Goal: Task Accomplishment & Management: Complete application form

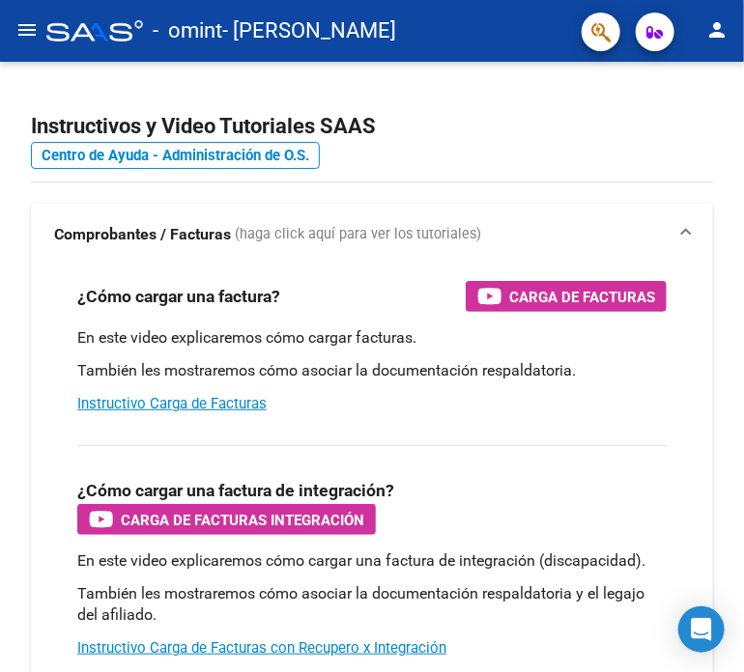
click at [19, 29] on mat-icon "menu" at bounding box center [26, 29] width 23 height 23
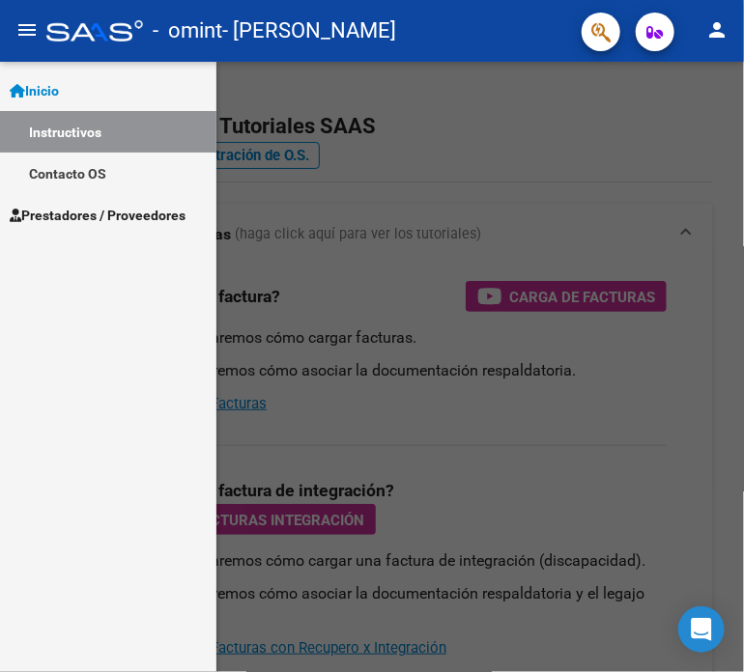
click at [56, 223] on span "Prestadores / Proveedores" at bounding box center [98, 215] width 176 height 21
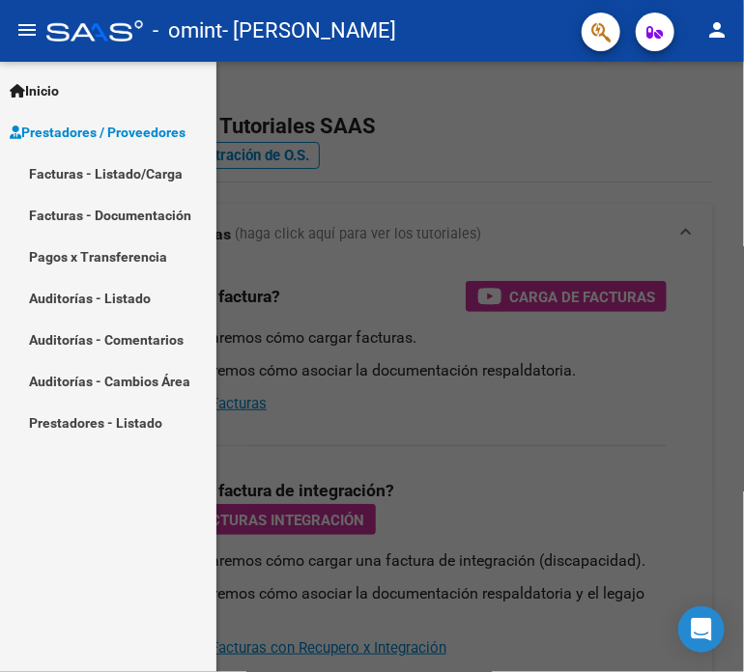
click at [66, 176] on link "Facturas - Listado/Carga" at bounding box center [108, 174] width 216 height 42
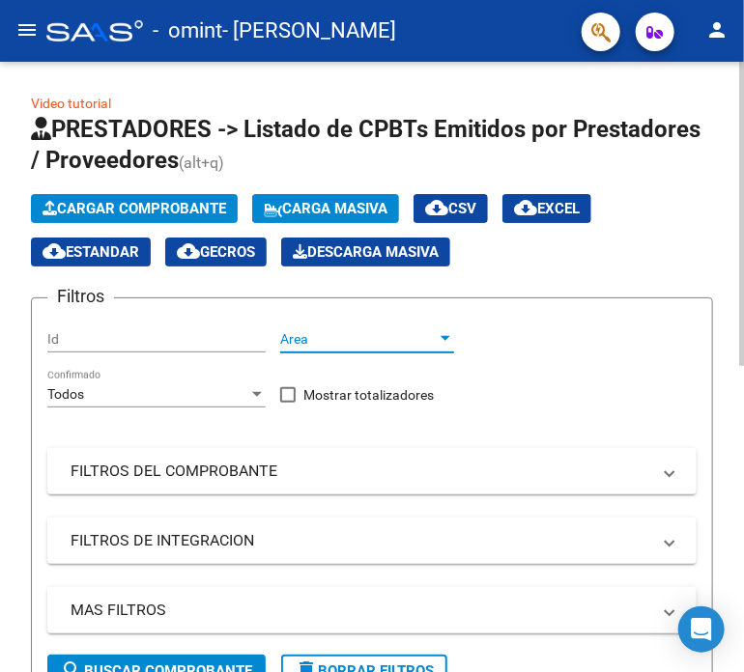
click at [444, 337] on div at bounding box center [446, 338] width 10 height 5
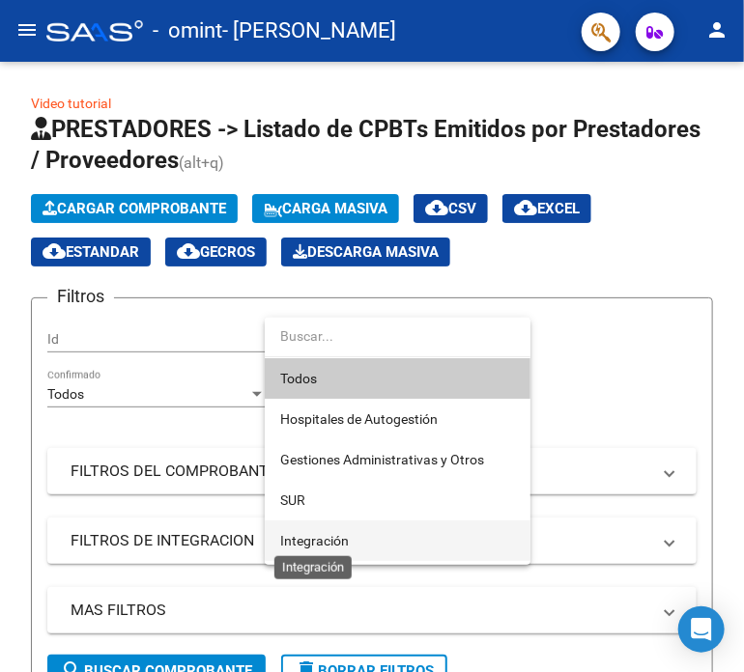
click at [312, 543] on span "Integración" at bounding box center [314, 540] width 69 height 15
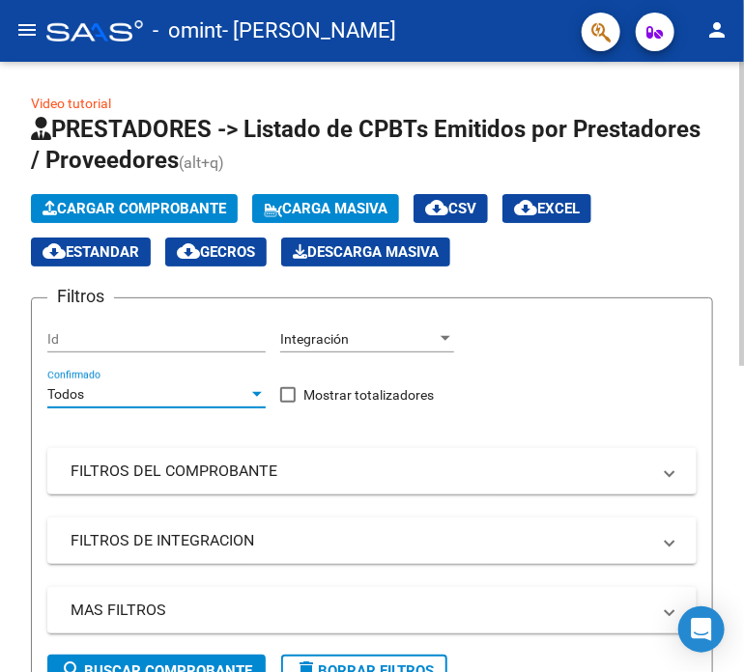
click at [255, 393] on div at bounding box center [257, 394] width 10 height 5
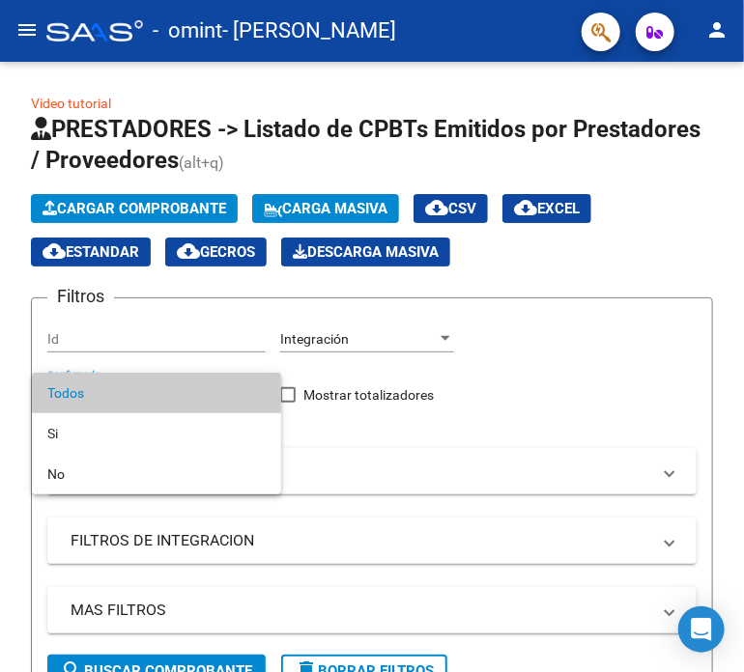
click at [391, 440] on div at bounding box center [372, 336] width 744 height 672
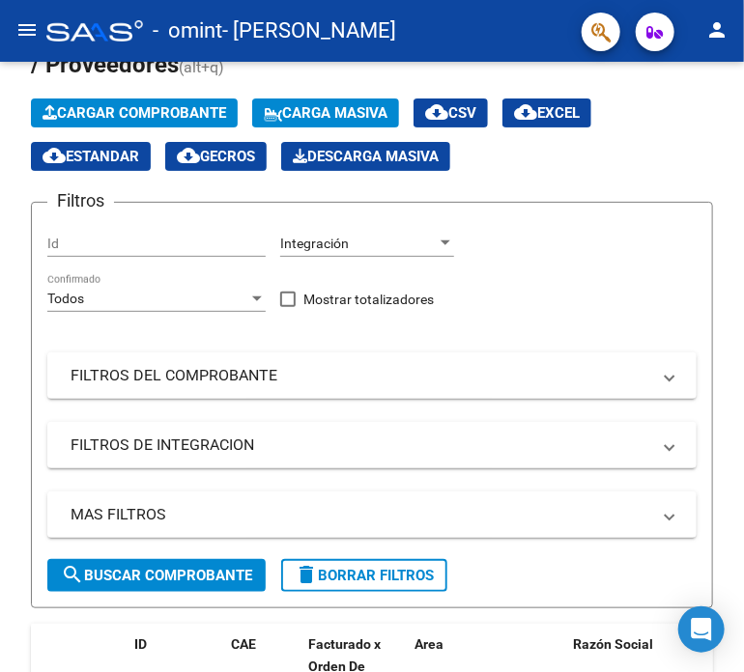
scroll to position [97, 0]
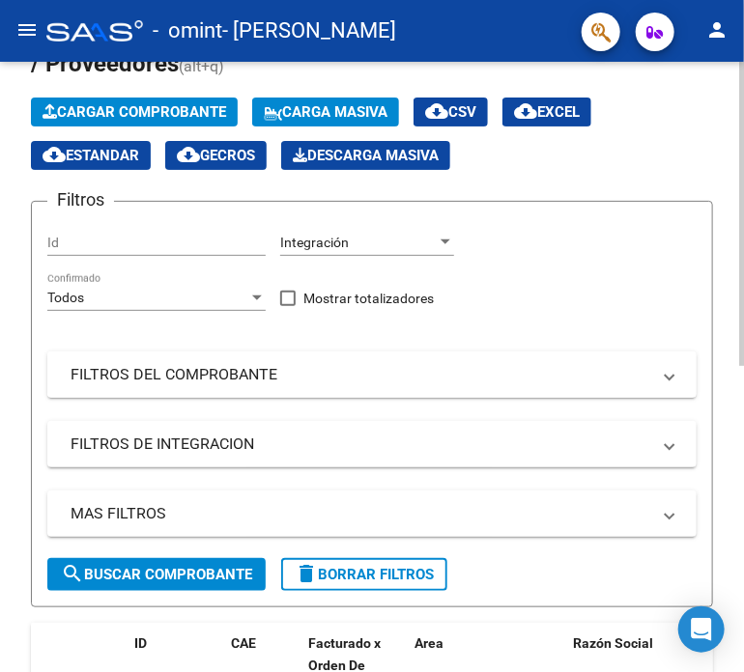
click at [668, 368] on span at bounding box center [670, 374] width 8 height 21
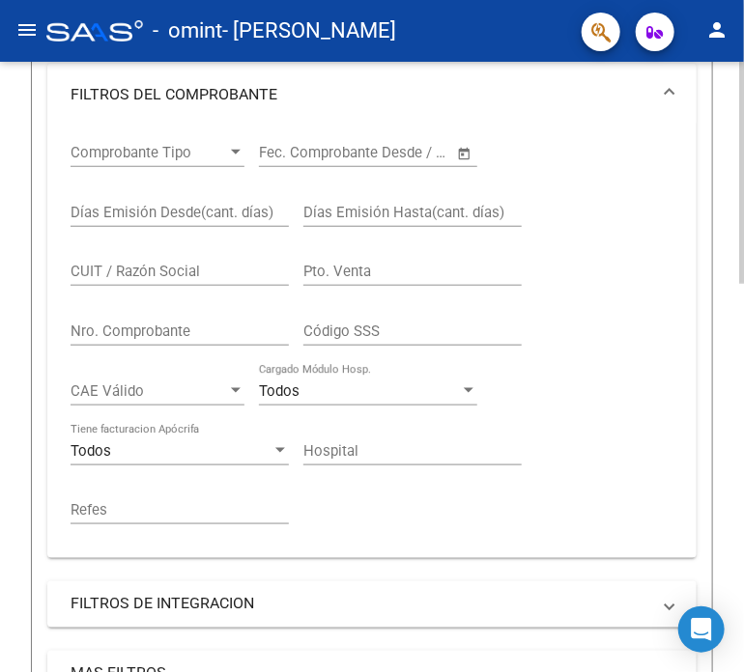
scroll to position [386, 0]
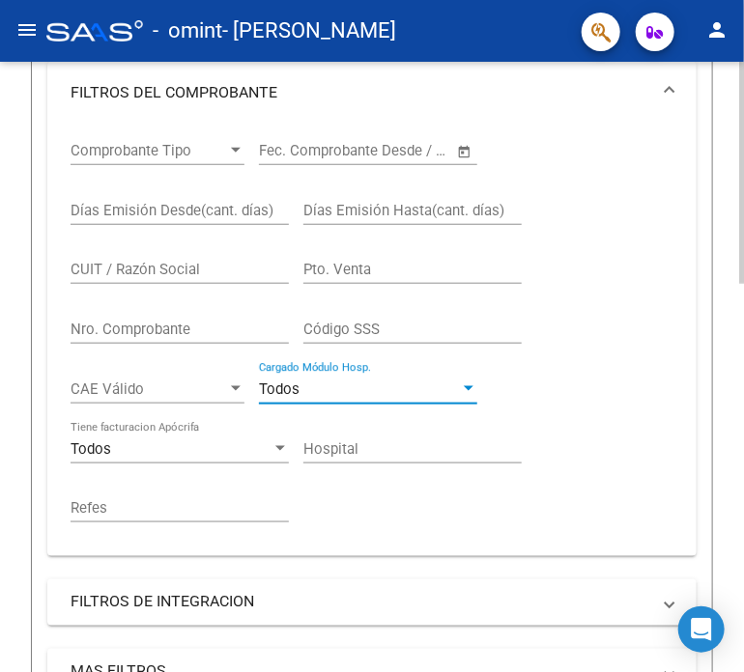
click at [470, 386] on div at bounding box center [469, 388] width 10 height 5
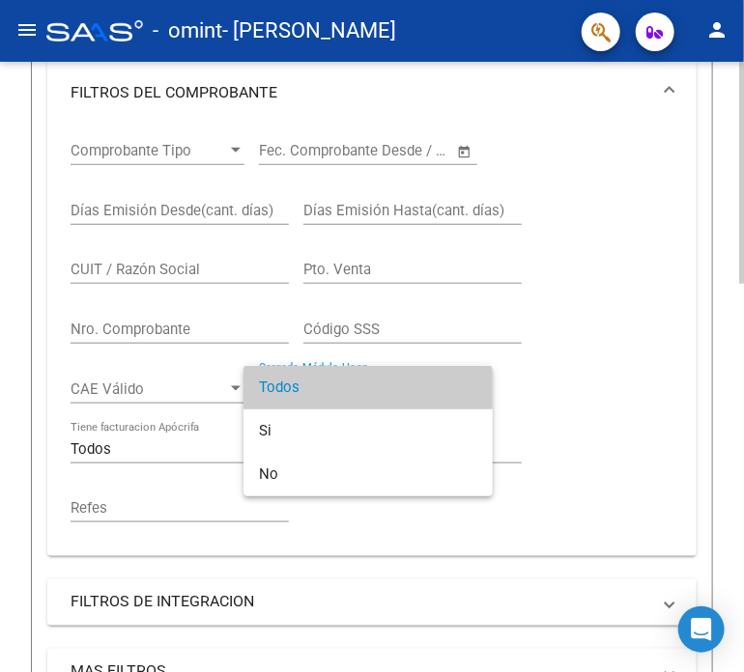
click at [470, 385] on span "Todos" at bounding box center [368, 387] width 218 height 43
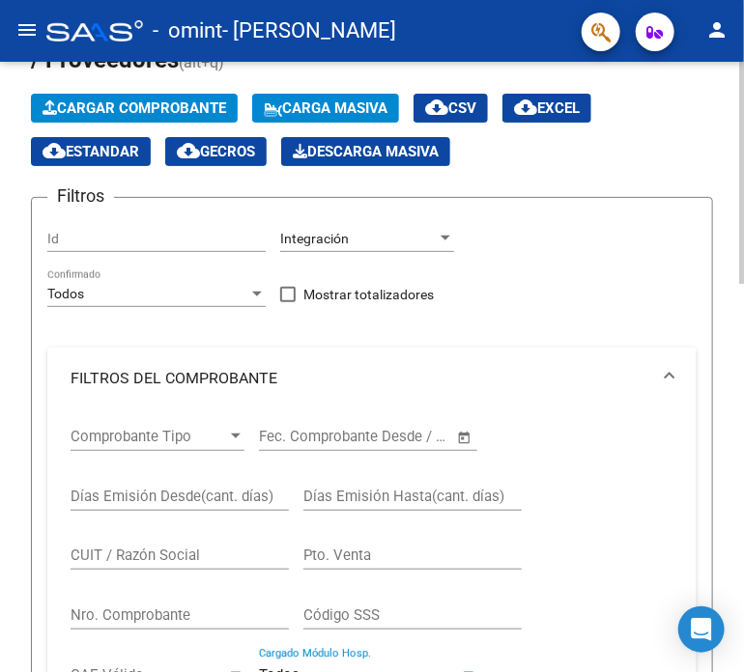
scroll to position [97, 0]
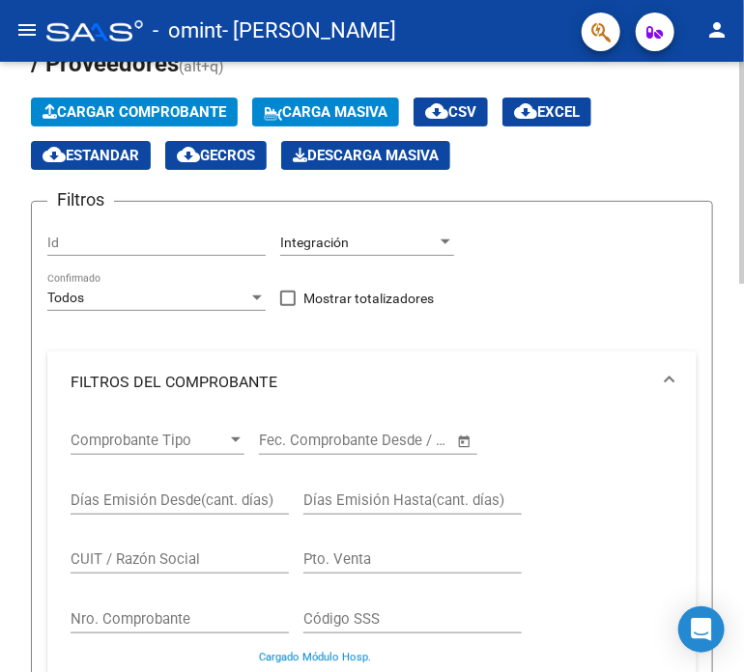
click at [109, 235] on input "Id" at bounding box center [156, 243] width 218 height 16
click at [255, 297] on div at bounding box center [257, 298] width 10 height 5
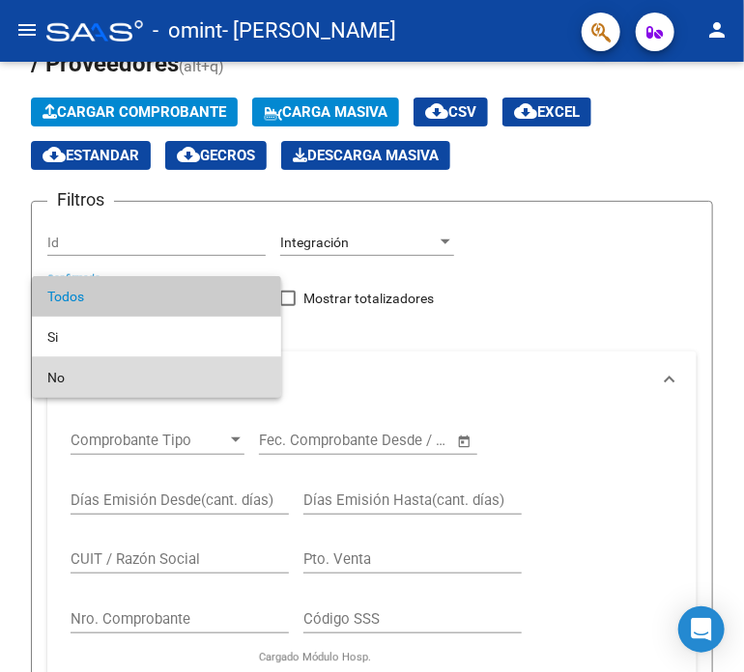
click at [81, 375] on span "No" at bounding box center [156, 377] width 218 height 41
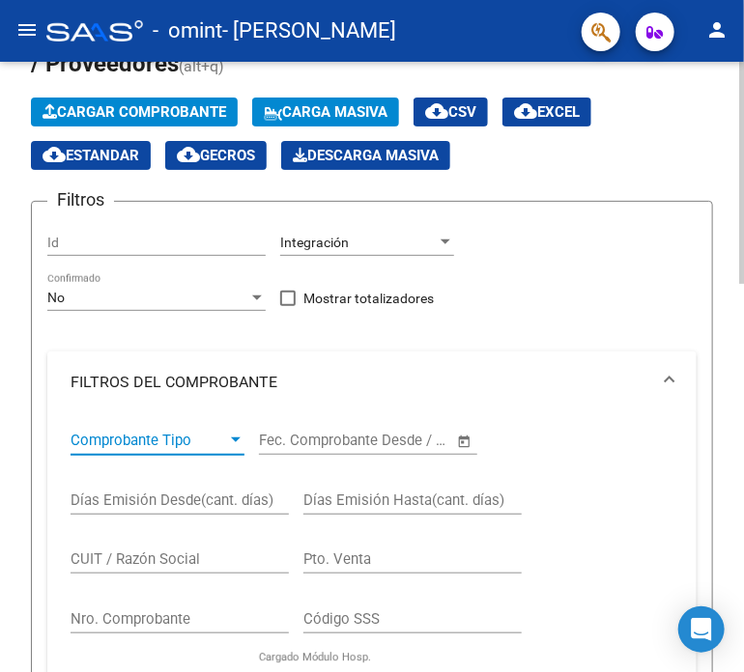
click at [235, 438] on div at bounding box center [236, 440] width 10 height 5
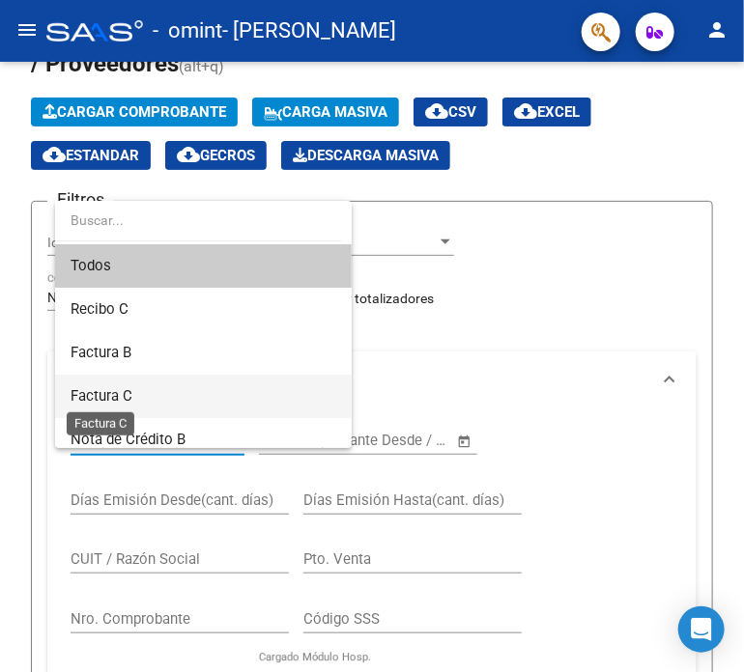
click at [104, 396] on span "Factura C" at bounding box center [102, 395] width 62 height 17
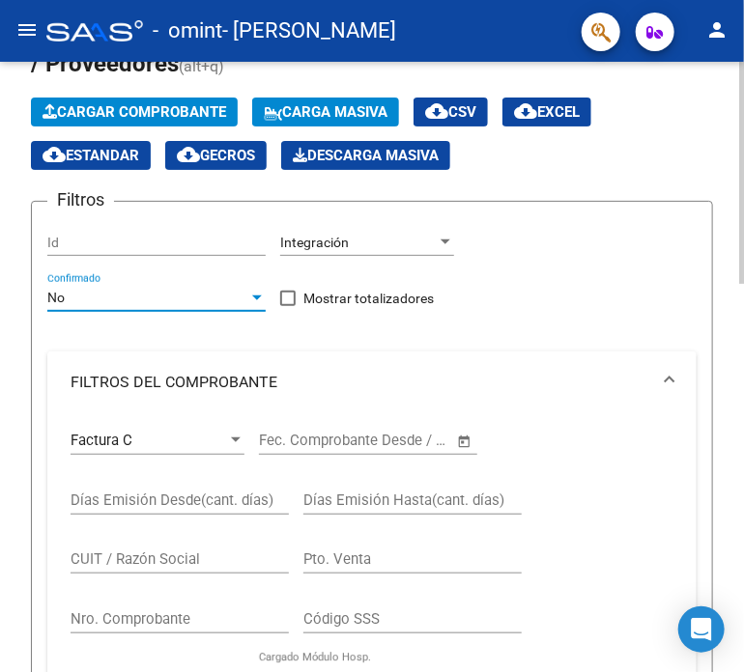
click at [259, 299] on div at bounding box center [256, 297] width 17 height 15
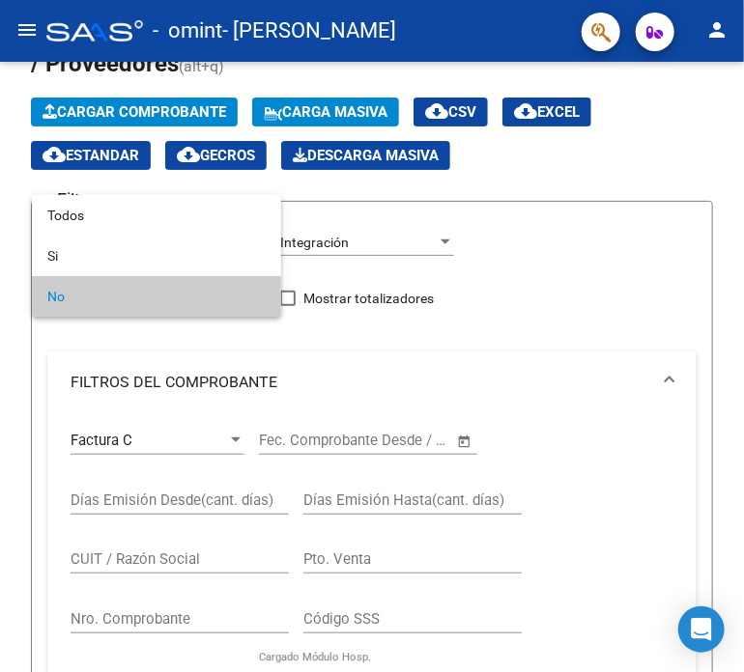
click at [614, 304] on div at bounding box center [372, 336] width 744 height 672
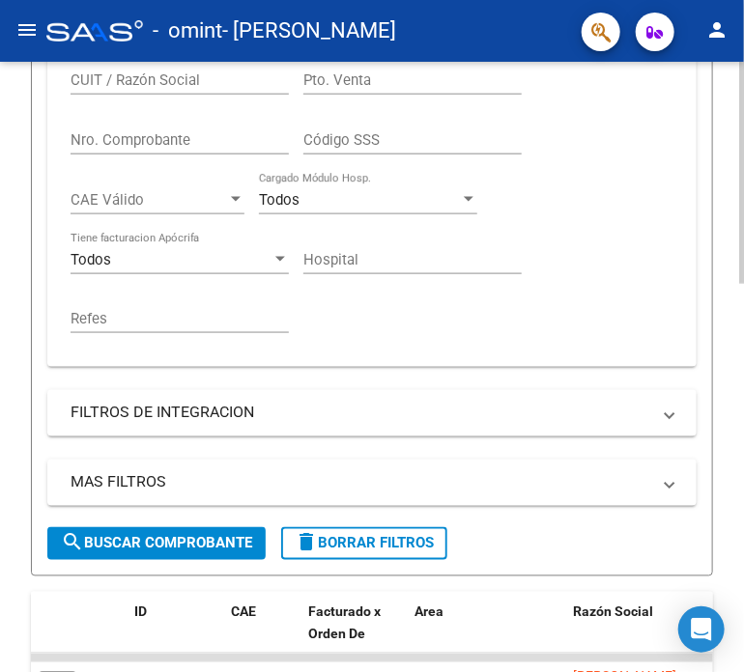
scroll to position [580, 0]
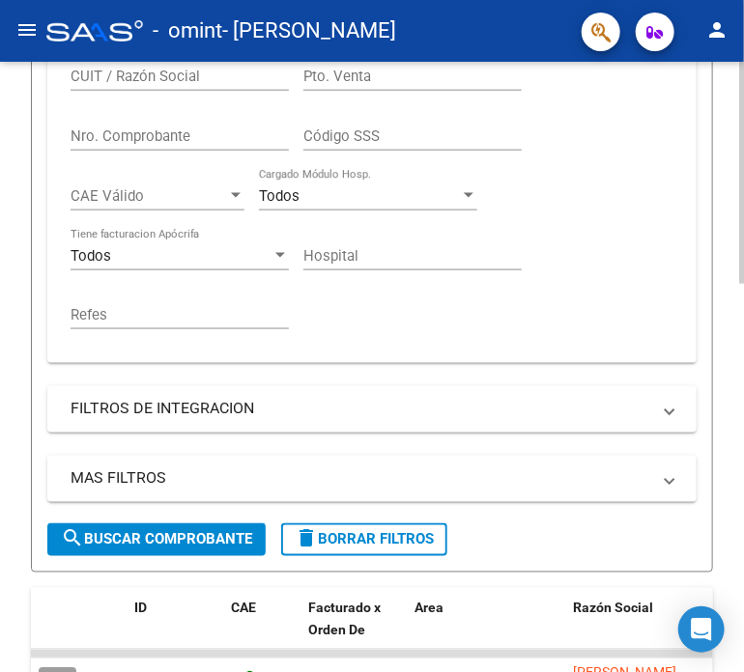
click at [680, 413] on mat-expansion-panel-header "FILTROS DE INTEGRACION" at bounding box center [371, 409] width 649 height 46
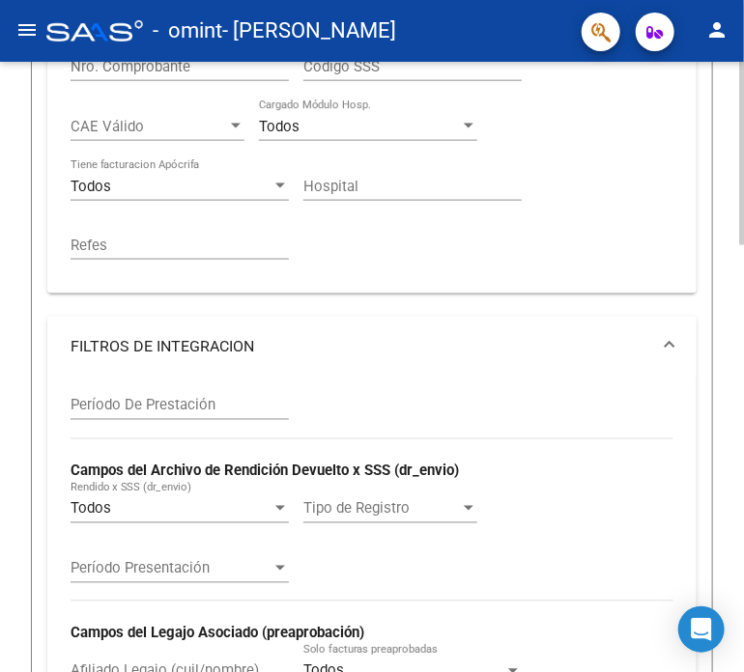
scroll to position [676, 0]
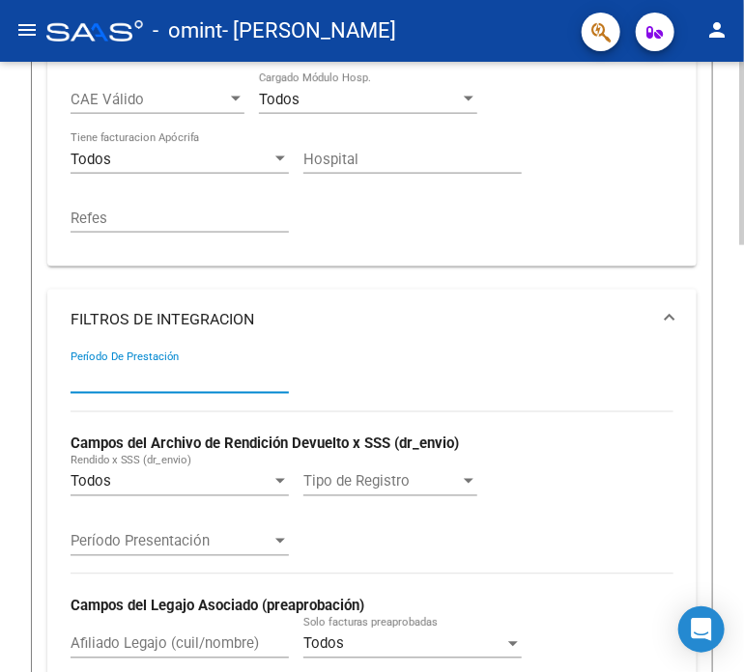
click at [231, 380] on input "Período De Prestación" at bounding box center [180, 378] width 218 height 17
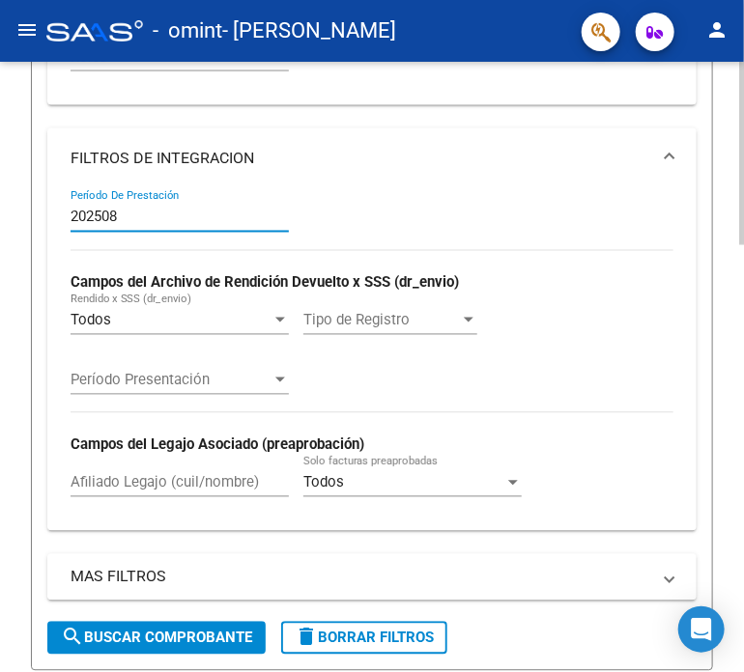
scroll to position [869, 0]
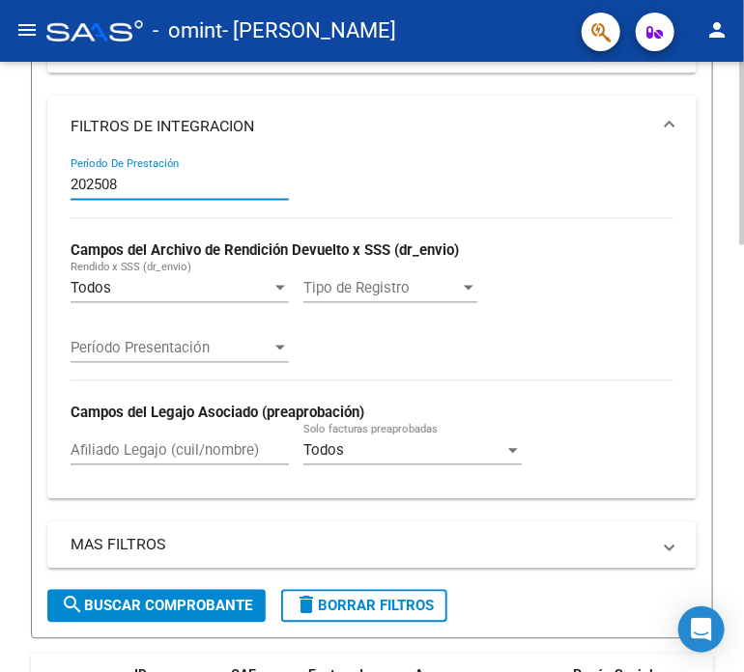
type input "202508"
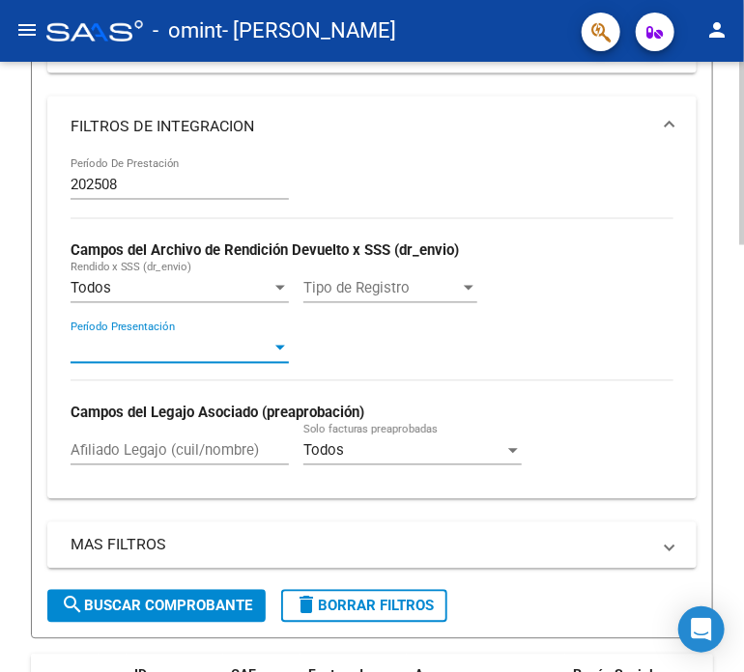
click at [282, 346] on div at bounding box center [280, 348] width 10 height 5
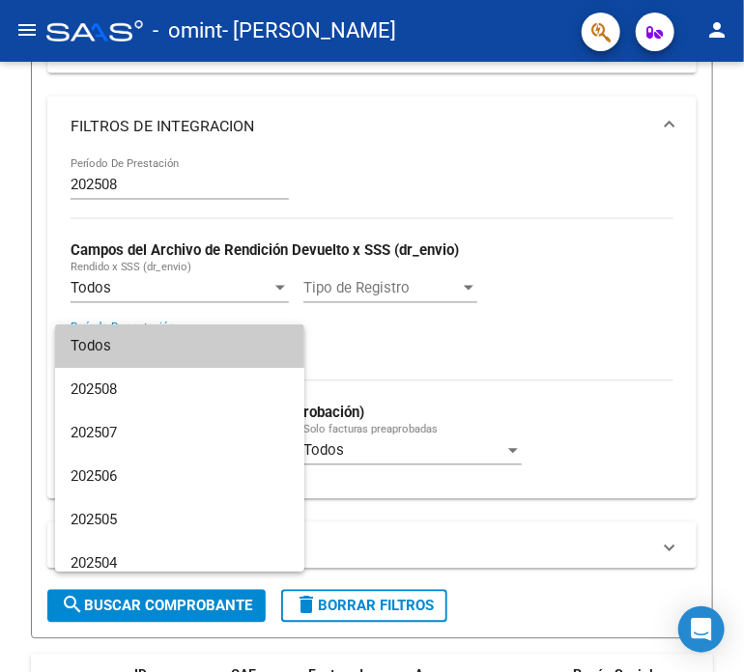
click at [548, 356] on div at bounding box center [372, 336] width 744 height 672
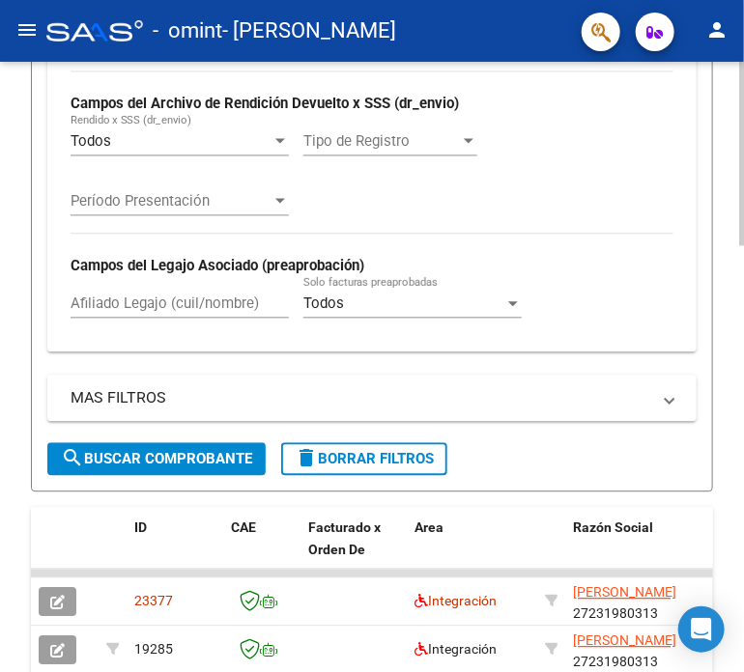
scroll to position [1063, 0]
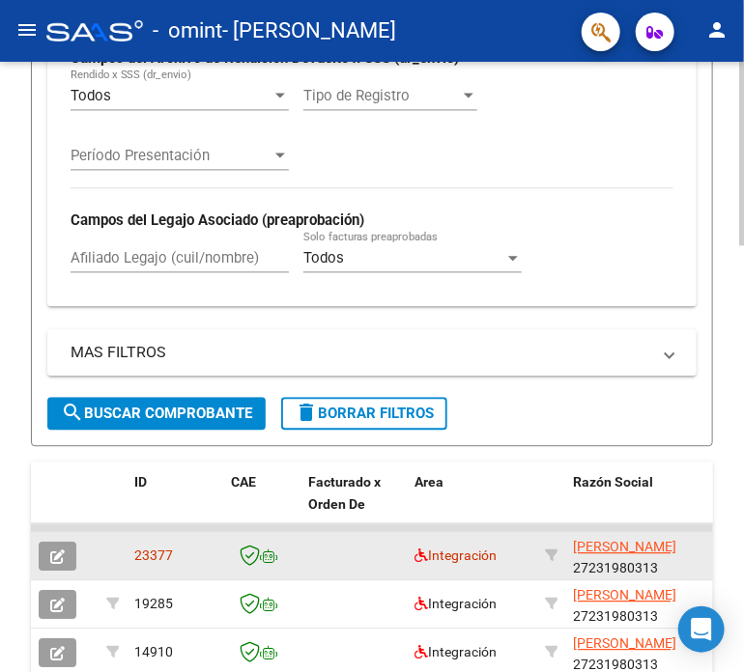
click at [150, 555] on span "23377" at bounding box center [153, 555] width 39 height 15
click at [63, 550] on icon "button" at bounding box center [57, 557] width 14 height 14
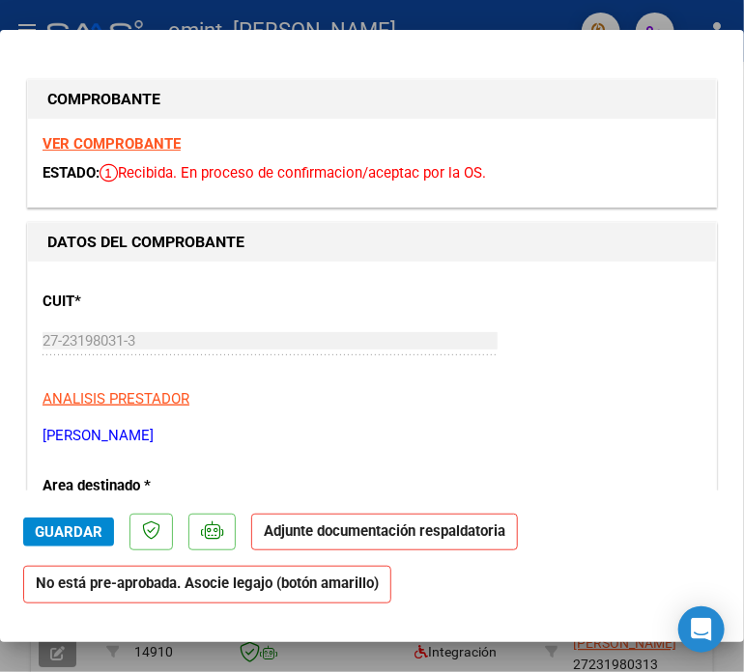
click at [93, 141] on strong "VER COMPROBANTE" at bounding box center [112, 143] width 138 height 17
click at [412, 541] on p "Adjunte documentación respaldatoria" at bounding box center [384, 533] width 267 height 38
click at [64, 528] on span "Guardar" at bounding box center [69, 532] width 68 height 17
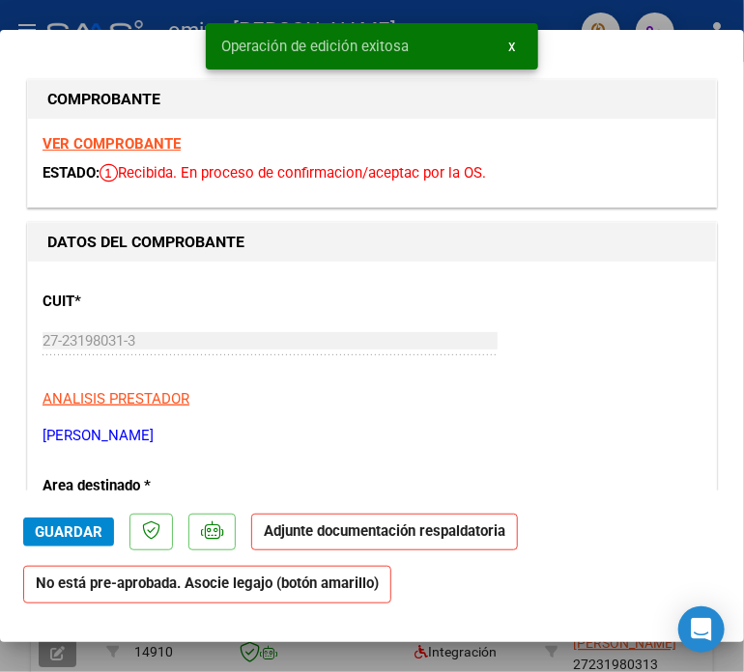
click at [333, 534] on strong "Adjunte documentación respaldatoria" at bounding box center [385, 531] width 242 height 17
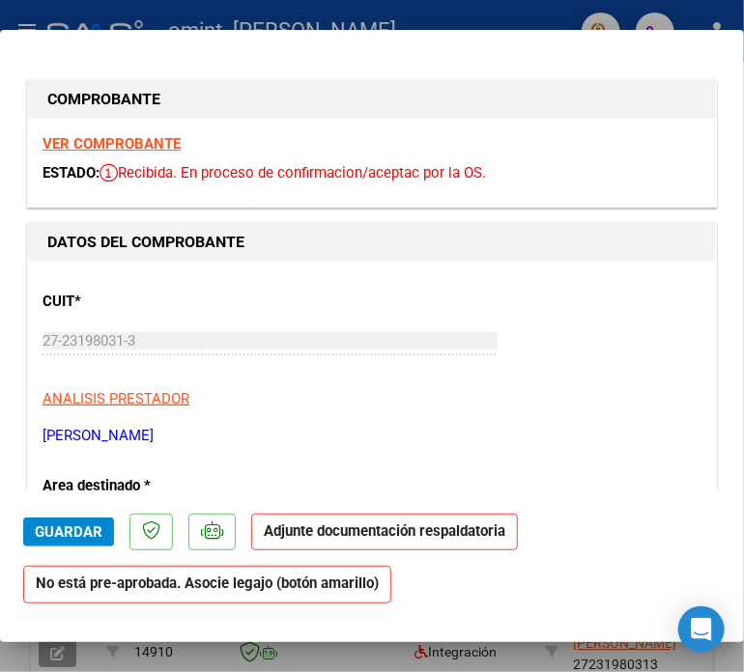
click at [603, 246] on h1 "DATOS DEL COMPROBANTE" at bounding box center [371, 242] width 649 height 23
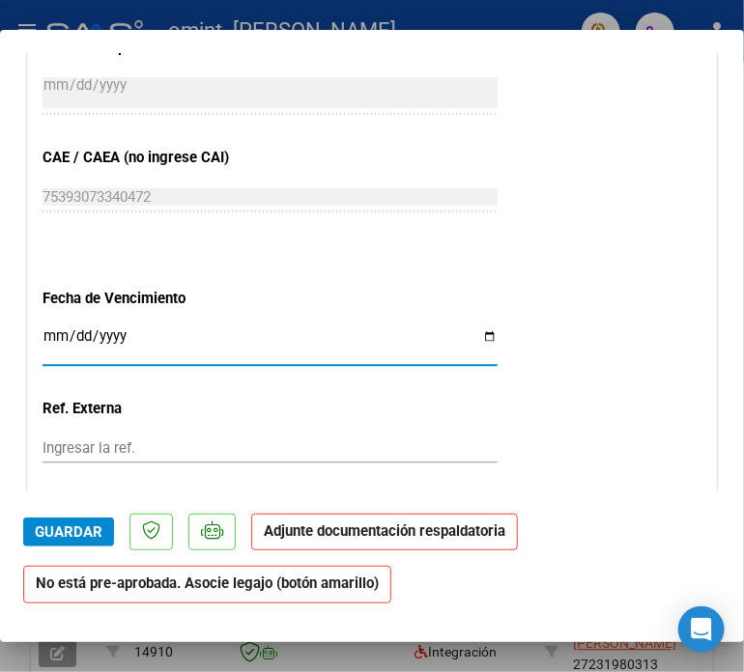
click at [483, 335] on input "Ingresar la fecha" at bounding box center [270, 343] width 455 height 31
type input "[DATE]"
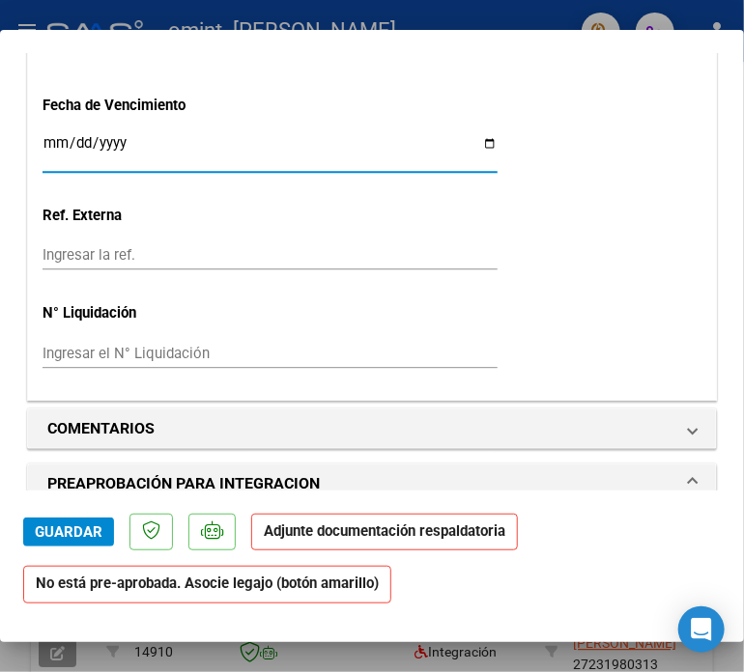
scroll to position [1352, 0]
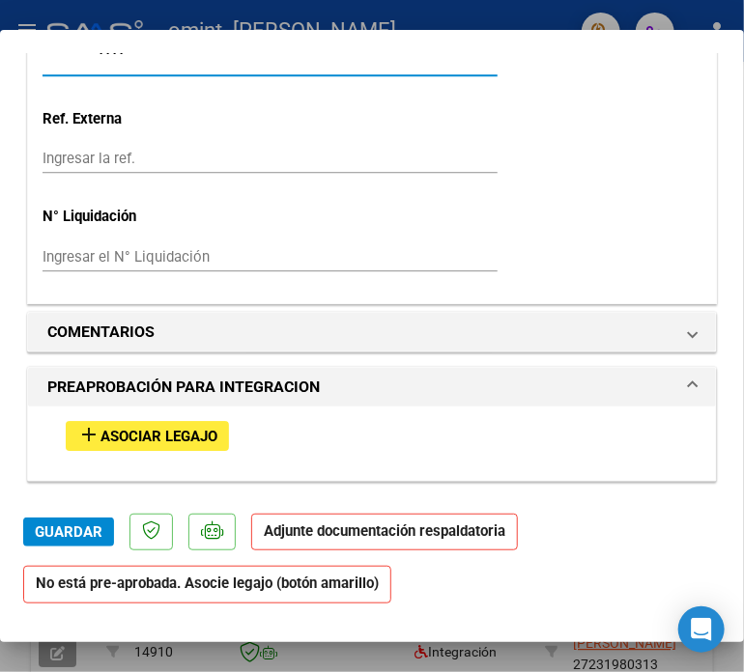
click at [149, 434] on span "Asociar Legajo" at bounding box center [158, 436] width 117 height 17
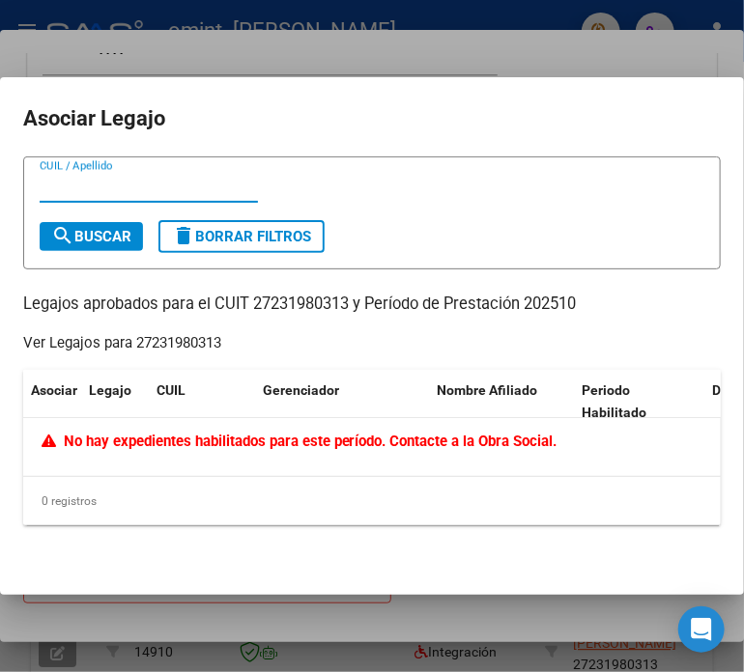
click at [282, 474] on div "No hay expedientes habilitados para este período. Contacte a la Obra Social." at bounding box center [371, 447] width 697 height 58
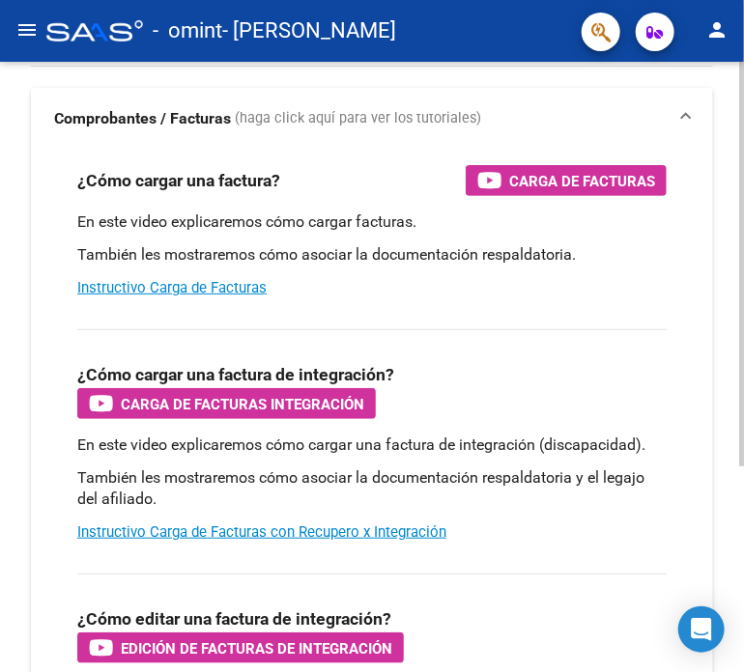
scroll to position [21, 0]
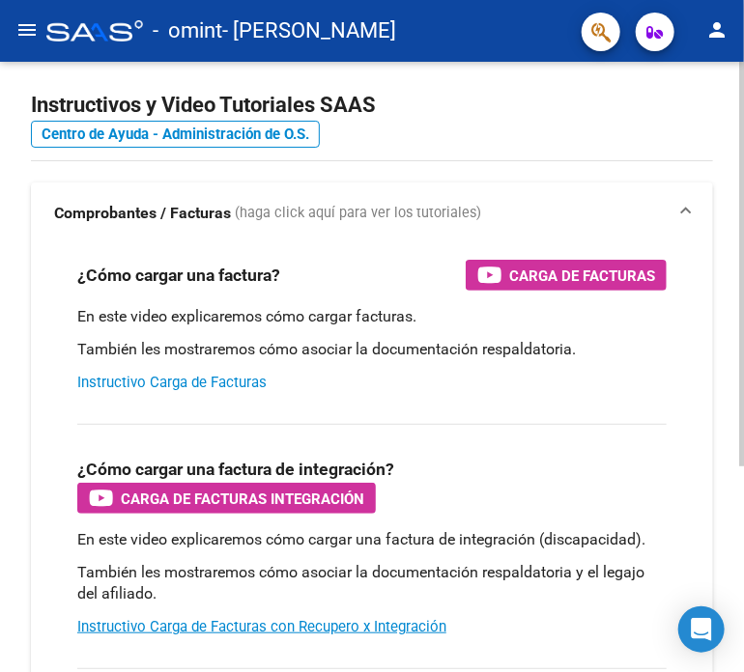
click at [184, 384] on link "Instructivo Carga de Facturas" at bounding box center [171, 382] width 189 height 17
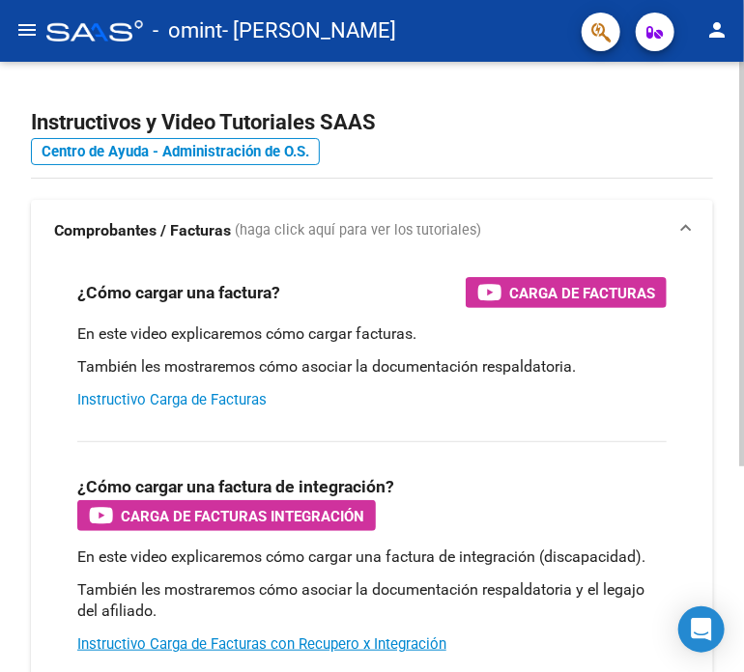
scroll to position [0, 0]
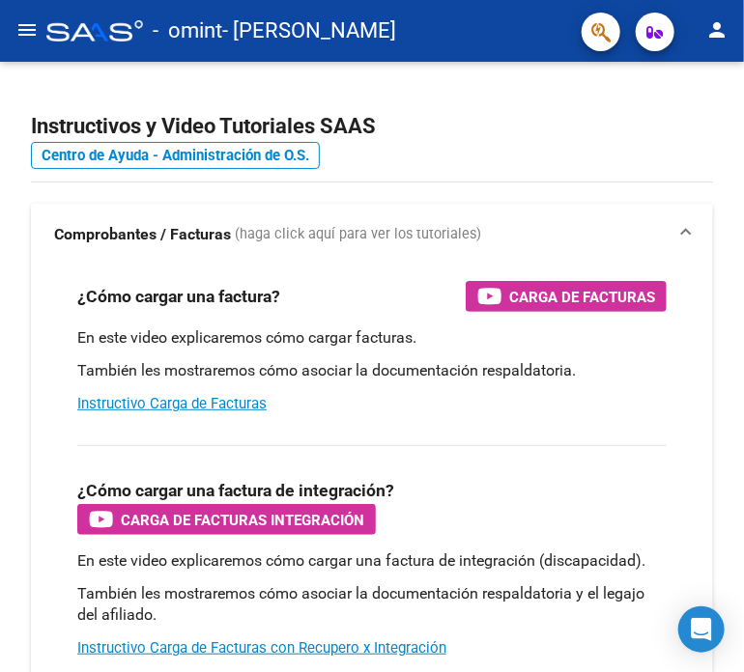
click at [20, 31] on mat-icon "menu" at bounding box center [26, 29] width 23 height 23
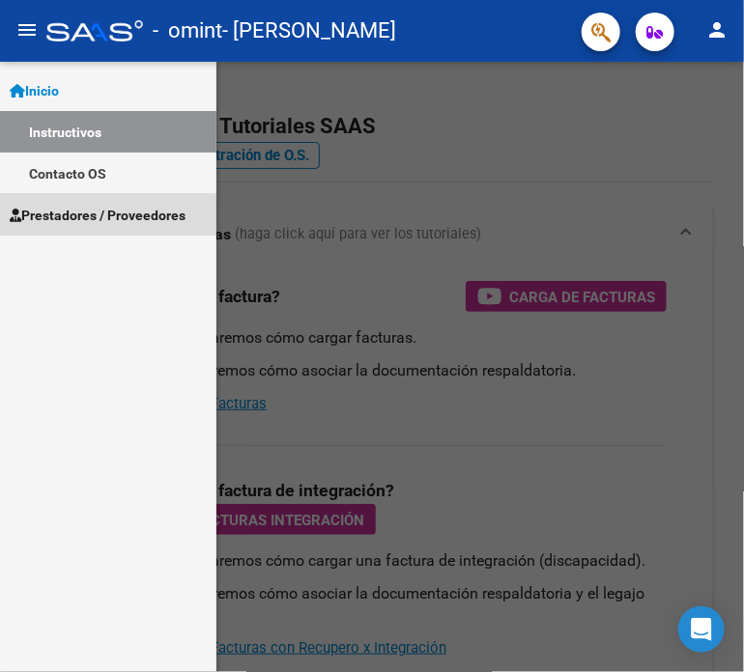
click at [63, 225] on span "Prestadores / Proveedores" at bounding box center [98, 215] width 176 height 21
click at [64, 216] on span "Prestadores / Proveedores" at bounding box center [98, 215] width 176 height 21
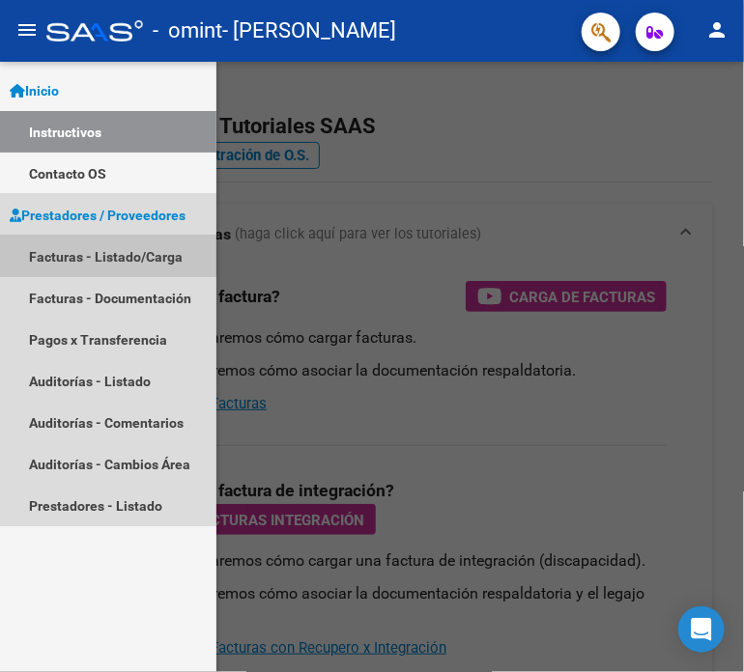
click at [73, 250] on link "Facturas - Listado/Carga" at bounding box center [108, 257] width 216 height 42
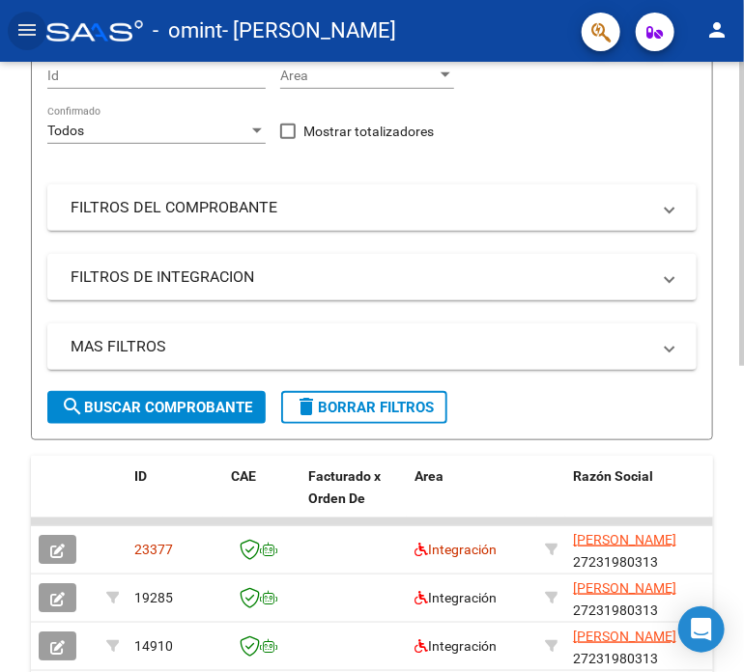
scroll to position [290, 0]
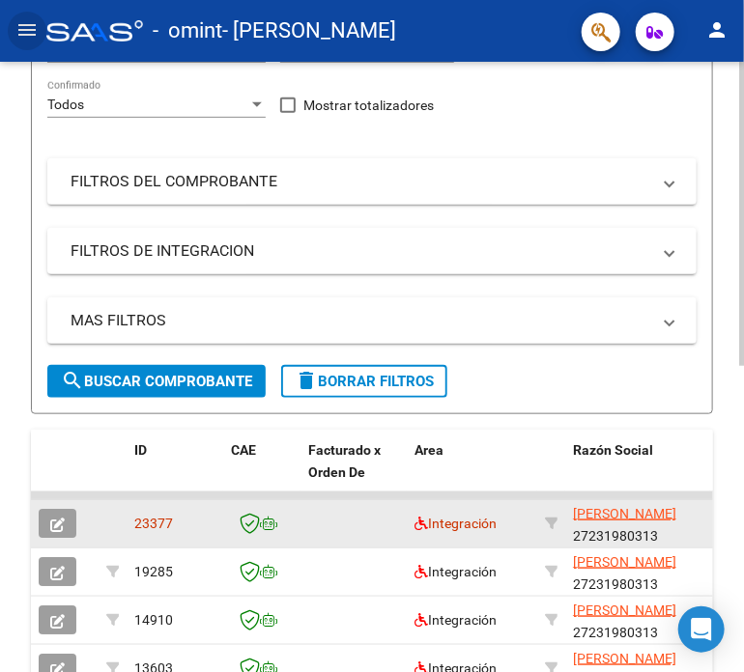
click at [55, 527] on icon "button" at bounding box center [57, 525] width 14 height 14
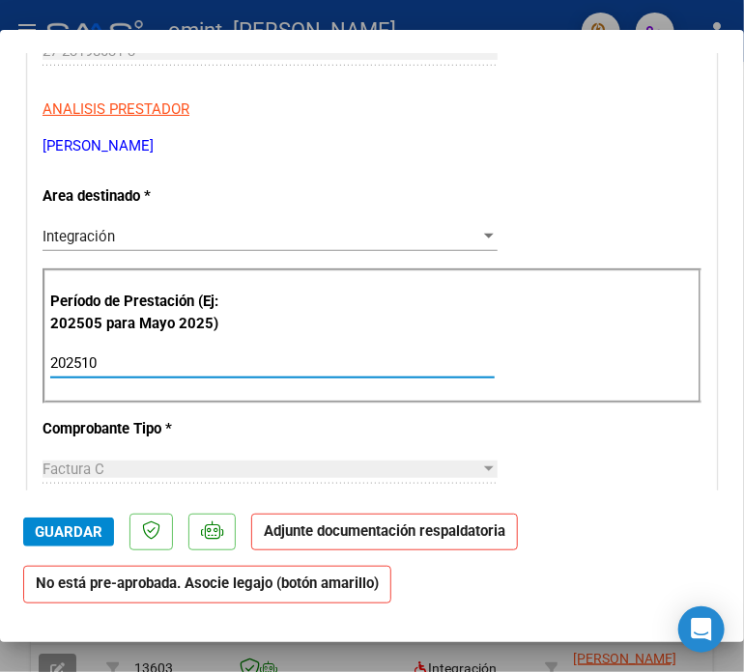
click at [112, 364] on input "202510" at bounding box center [272, 363] width 444 height 17
type input "202509"
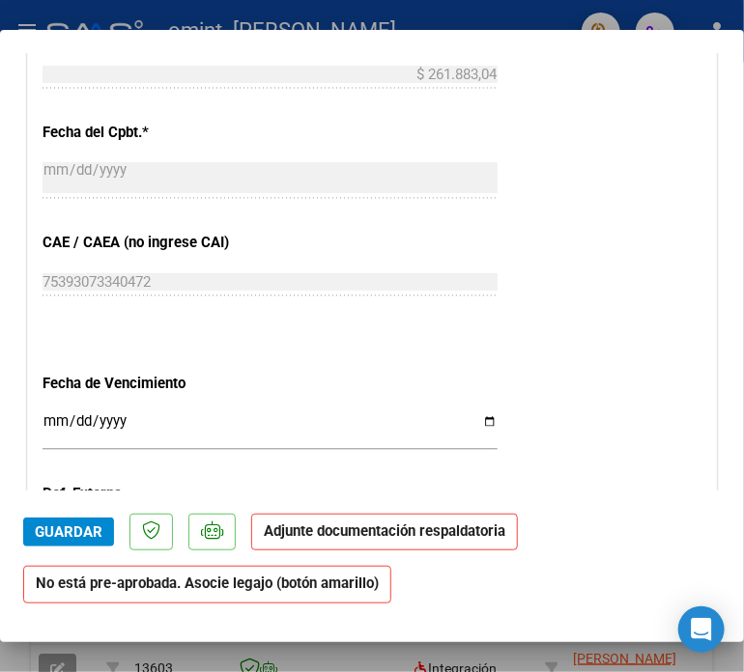
scroll to position [1063, 0]
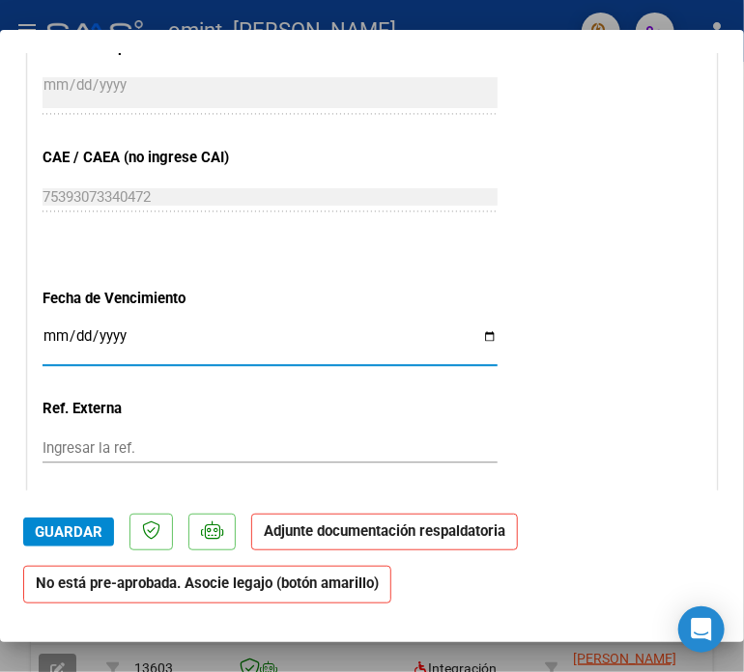
click at [480, 338] on input "Ingresar la fecha" at bounding box center [270, 343] width 455 height 31
type input "[DATE]"
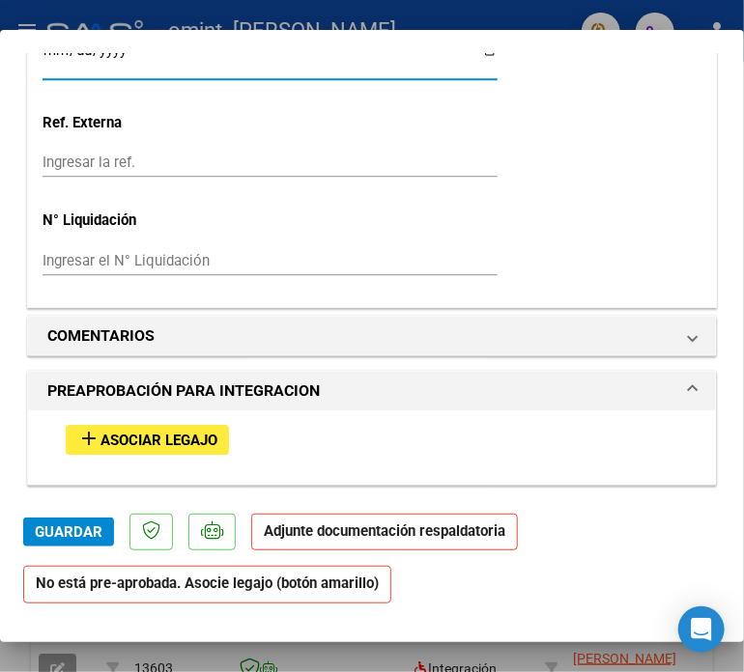
scroll to position [1352, 0]
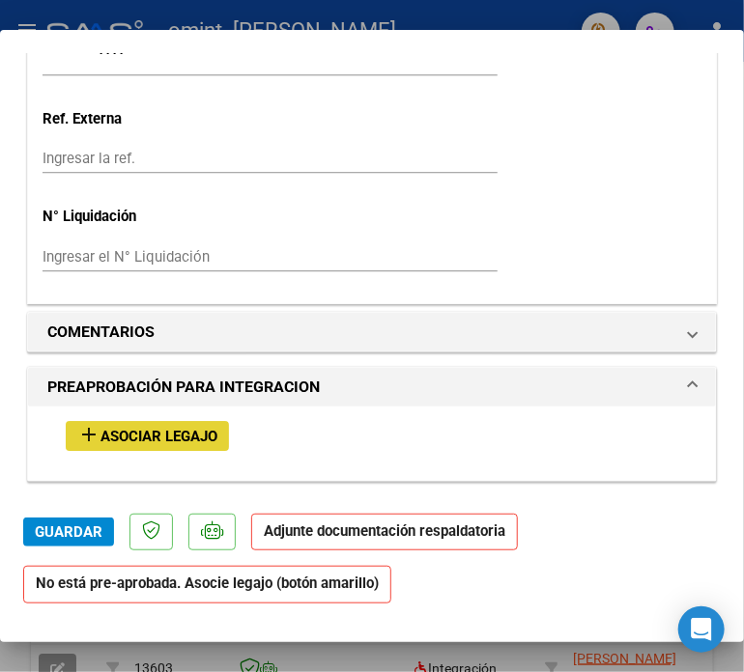
click at [175, 437] on span "Asociar Legajo" at bounding box center [158, 436] width 117 height 17
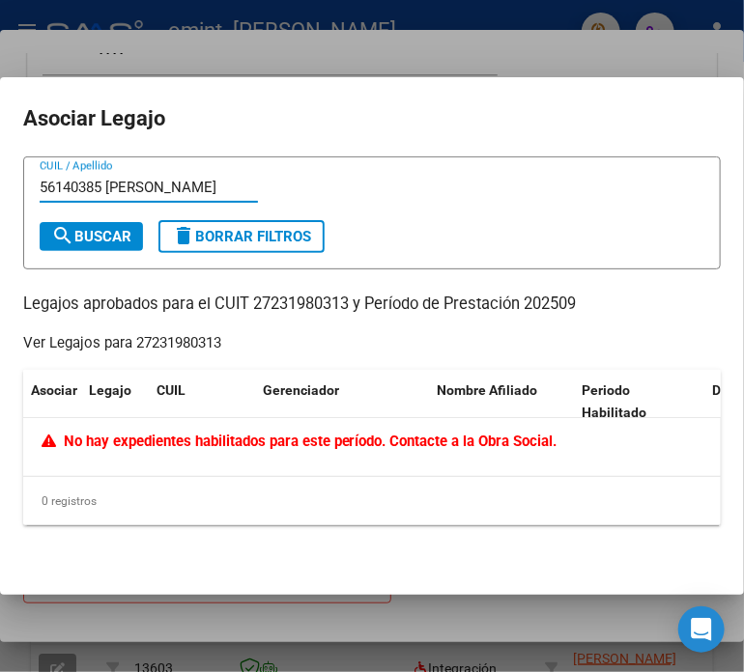
type input "56140385 [PERSON_NAME]"
click at [126, 231] on span "search Buscar" at bounding box center [91, 236] width 80 height 17
click at [95, 233] on span "search Buscar" at bounding box center [91, 236] width 80 height 17
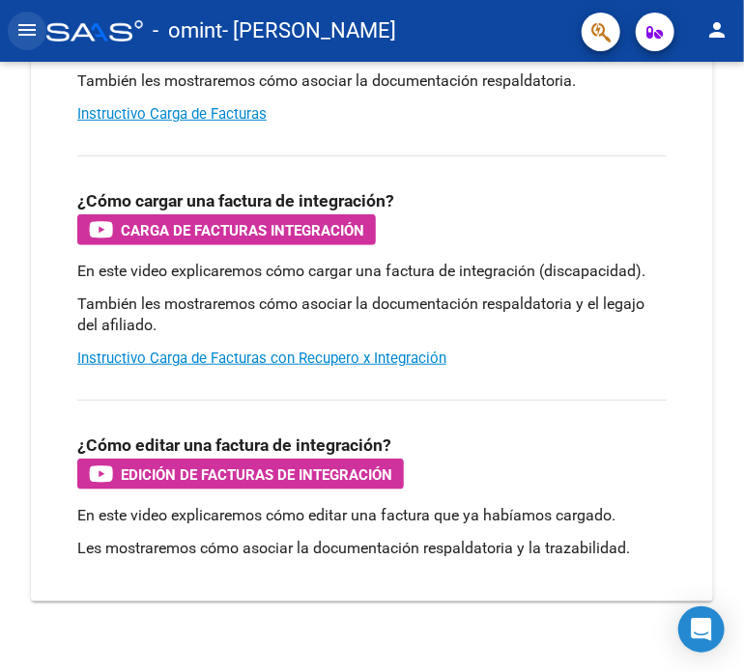
click at [31, 34] on mat-icon "menu" at bounding box center [26, 29] width 23 height 23
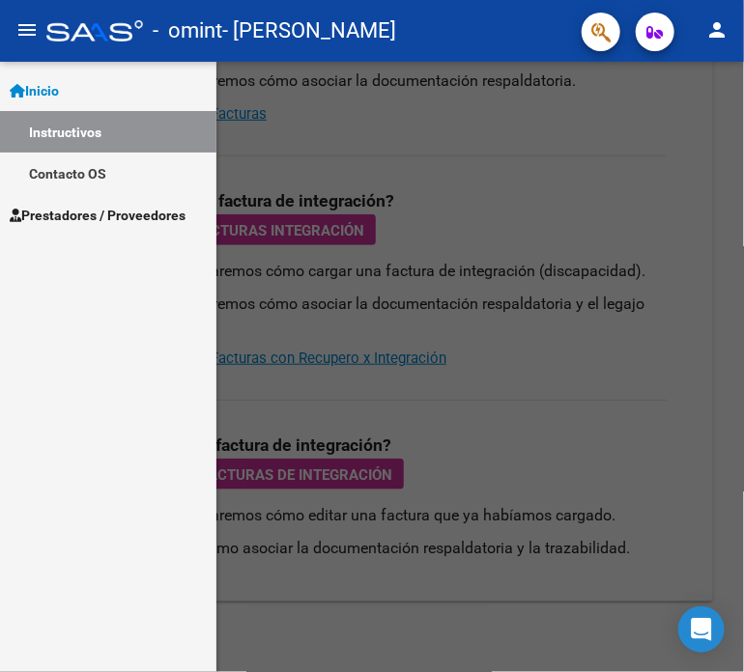
click at [64, 215] on span "Prestadores / Proveedores" at bounding box center [98, 215] width 176 height 21
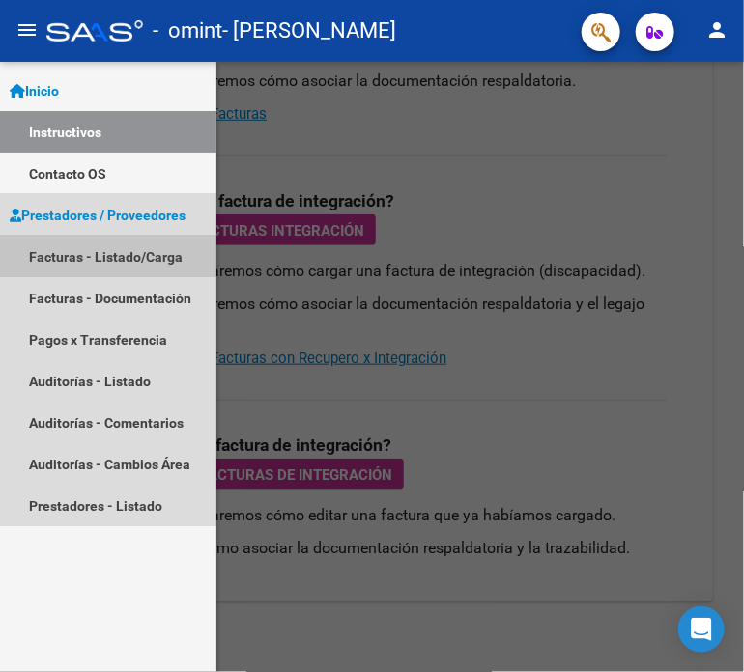
click at [69, 254] on link "Facturas - Listado/Carga" at bounding box center [108, 257] width 216 height 42
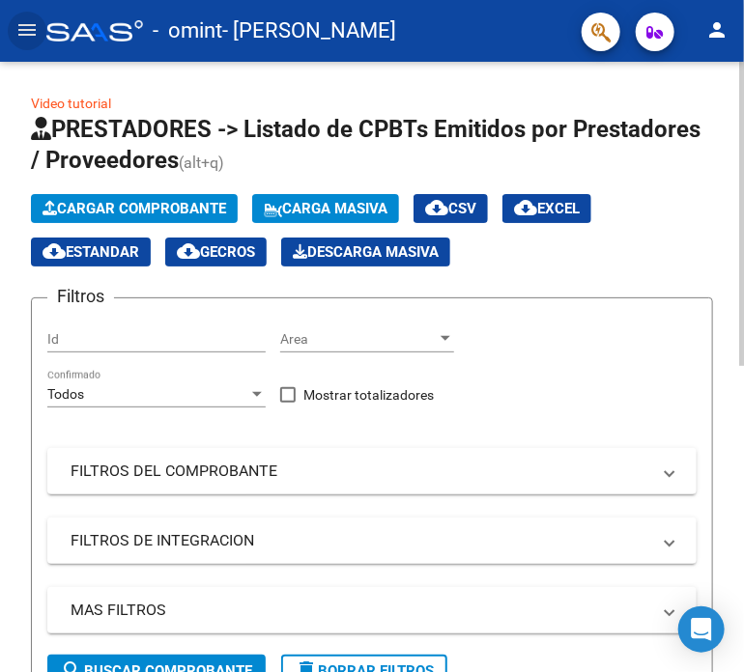
click at [124, 207] on span "Cargar Comprobante" at bounding box center [135, 208] width 184 height 17
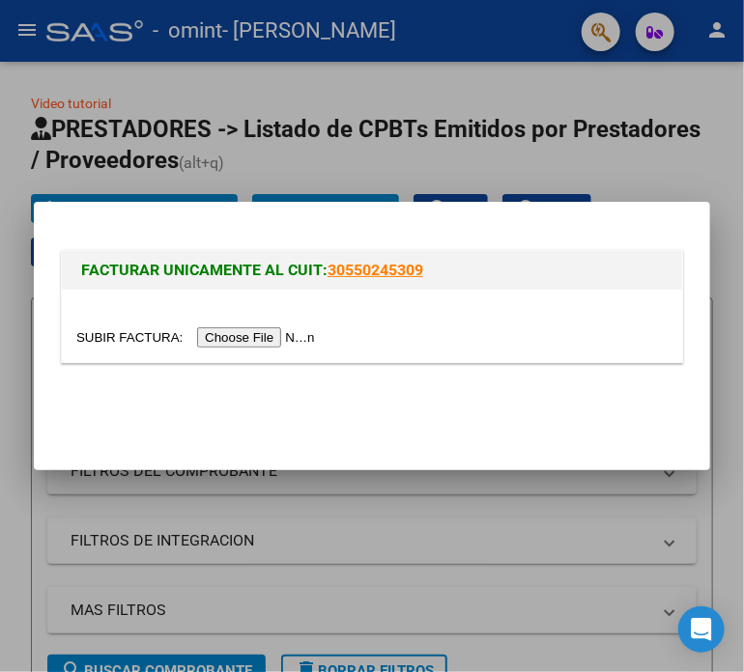
click at [239, 331] on input "file" at bounding box center [198, 337] width 244 height 20
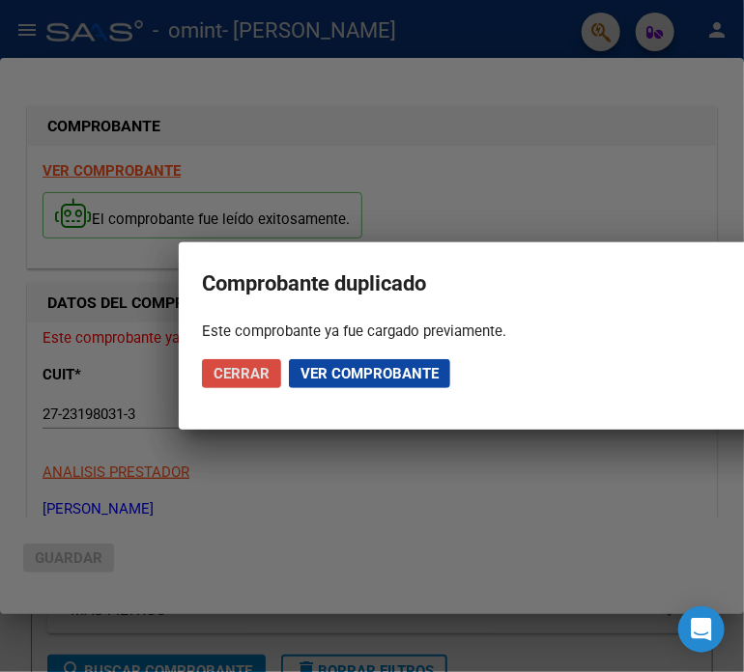
click at [251, 381] on span "Cerrar" at bounding box center [241, 373] width 56 height 17
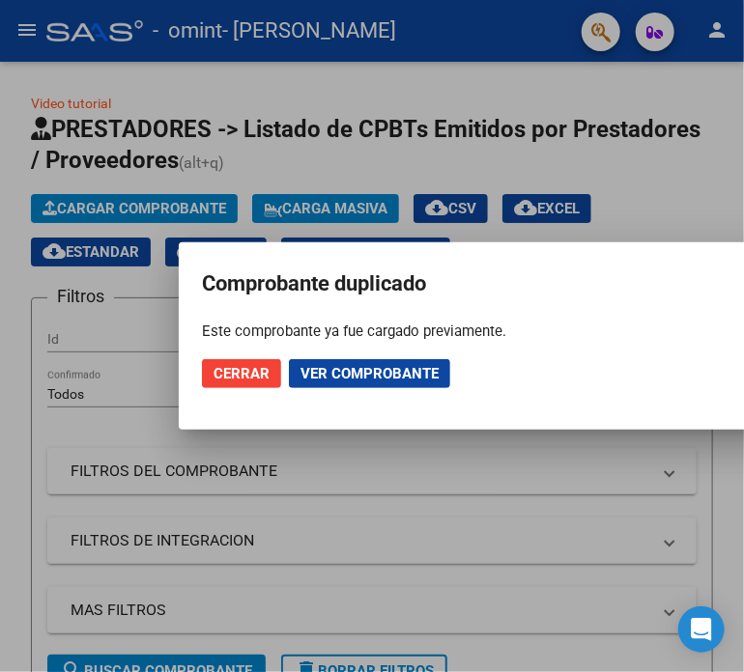
click at [326, 371] on span "Ver comprobante" at bounding box center [369, 373] width 138 height 17
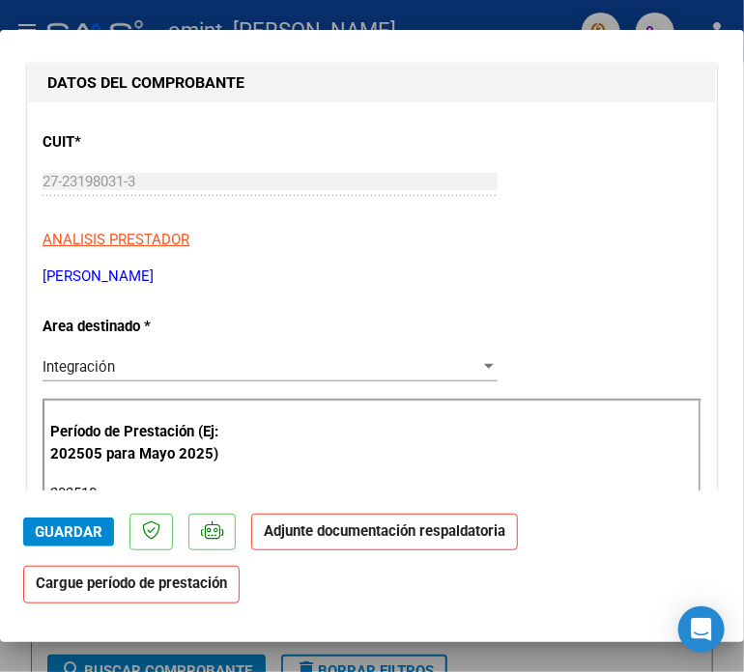
scroll to position [193, 0]
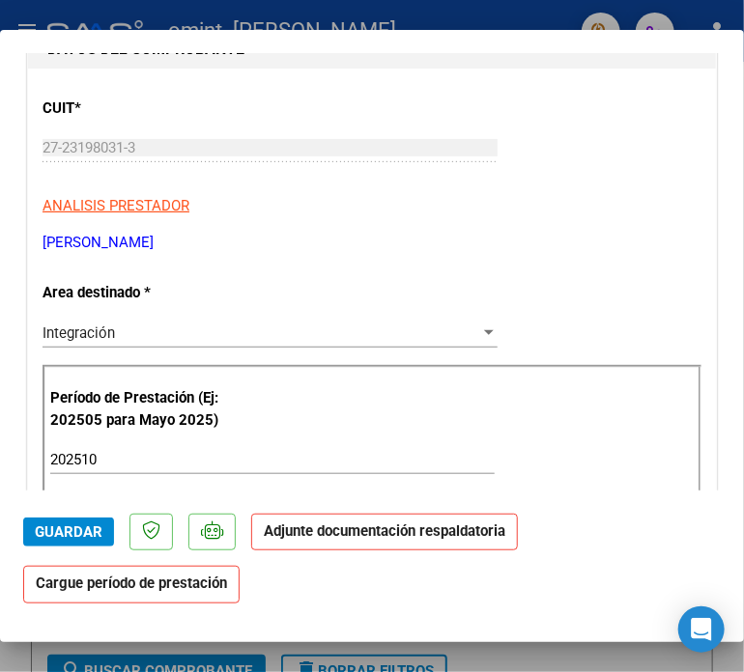
click at [334, 536] on strong "Adjunte documentación respaldatoria" at bounding box center [385, 531] width 242 height 17
click at [108, 593] on strong "Cargue período de prestación" at bounding box center [131, 585] width 216 height 38
click at [107, 455] on input "202510" at bounding box center [272, 459] width 444 height 17
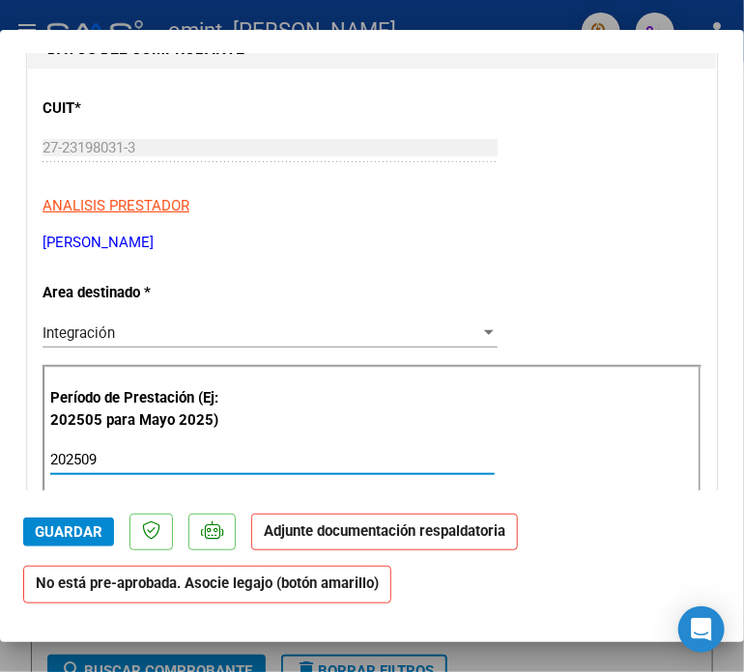
type input "202509"
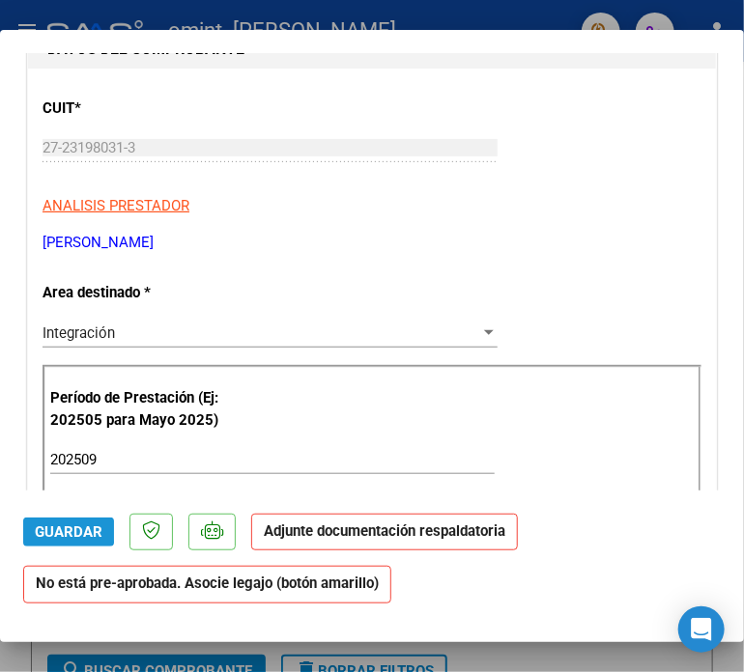
click at [57, 530] on span "Guardar" at bounding box center [69, 532] width 68 height 17
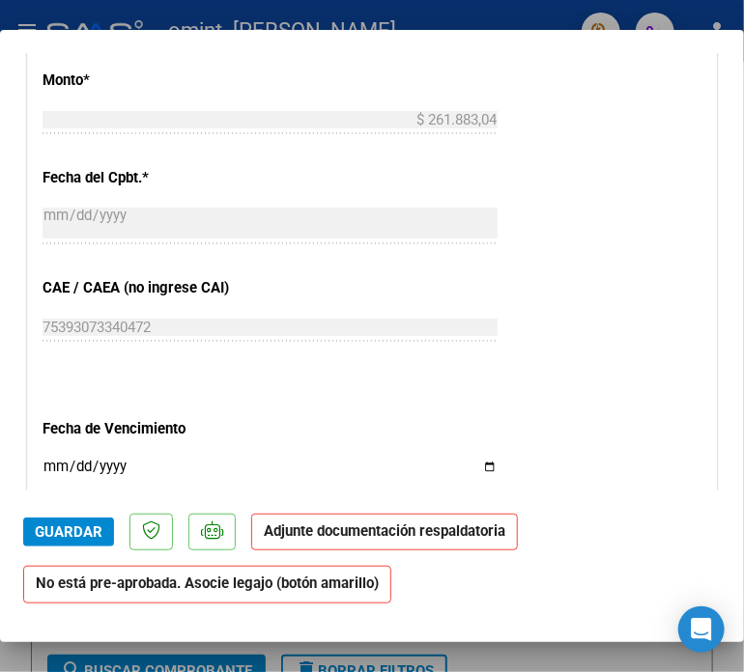
scroll to position [966, 0]
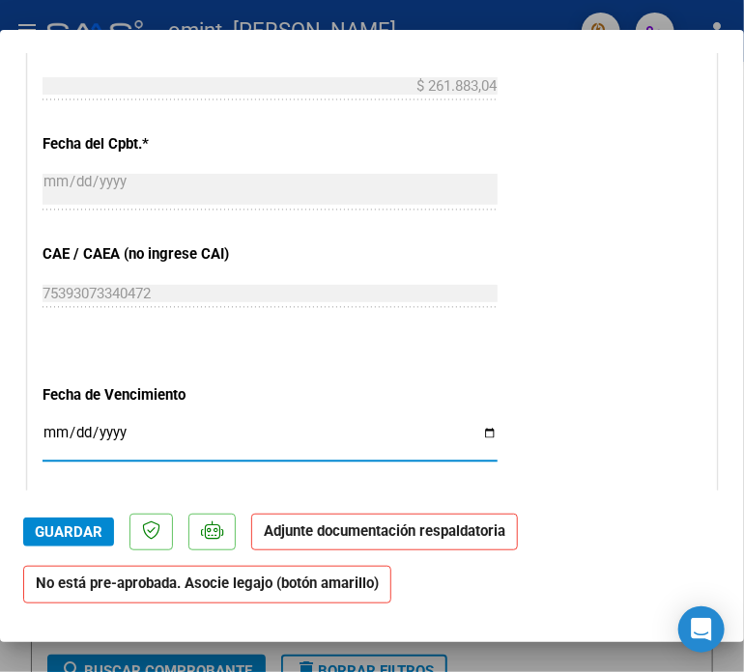
click at [480, 428] on input "Ingresar la fecha" at bounding box center [270, 440] width 455 height 31
type input "[DATE]"
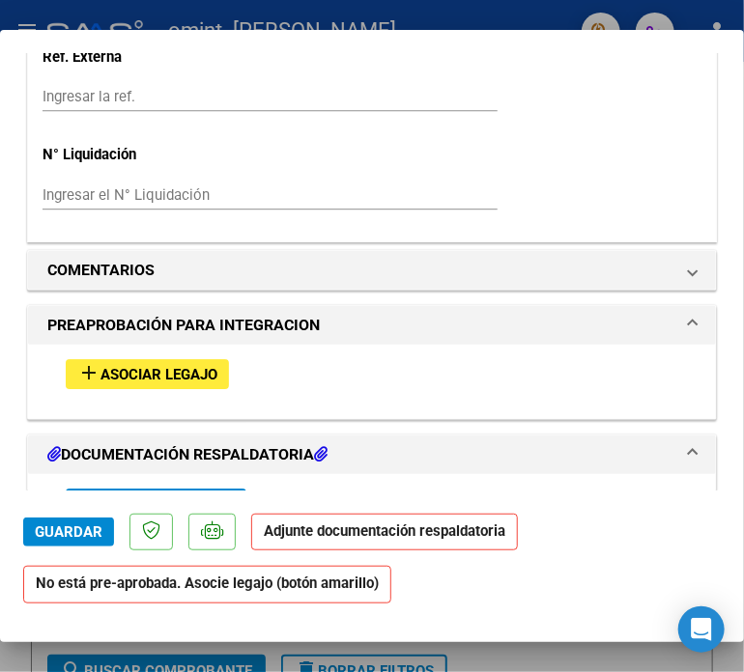
scroll to position [1449, 0]
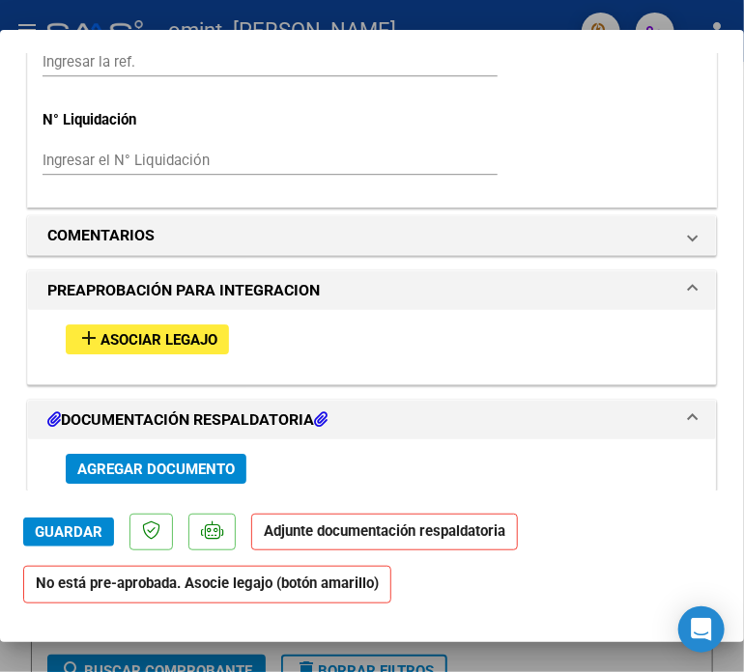
click at [158, 465] on span "Agregar Documento" at bounding box center [155, 469] width 157 height 17
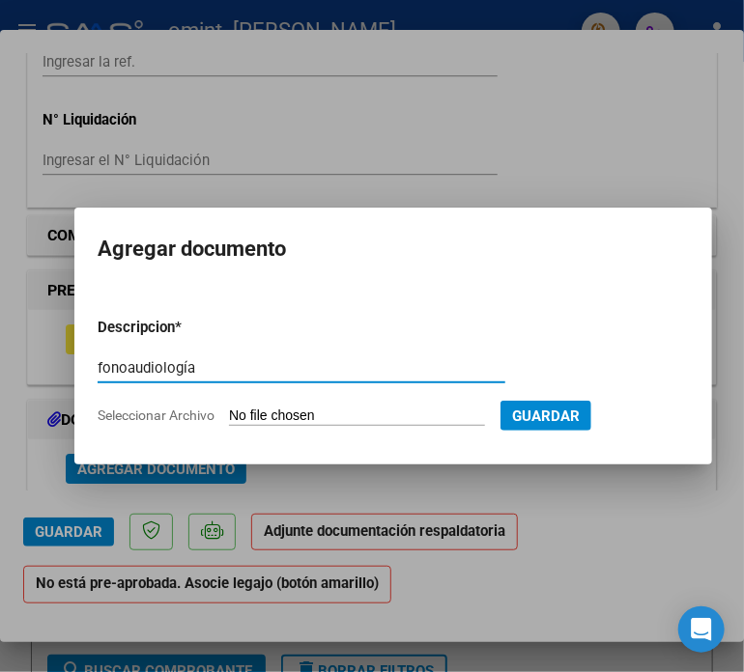
type input "fonoaudiología"
click at [168, 412] on span "Seleccionar Archivo" at bounding box center [156, 415] width 117 height 15
click at [229, 412] on input "Seleccionar Archivo" at bounding box center [357, 417] width 256 height 18
type input "C:\fakepath\Luna fonoaudiólogia [DATE].pdf"
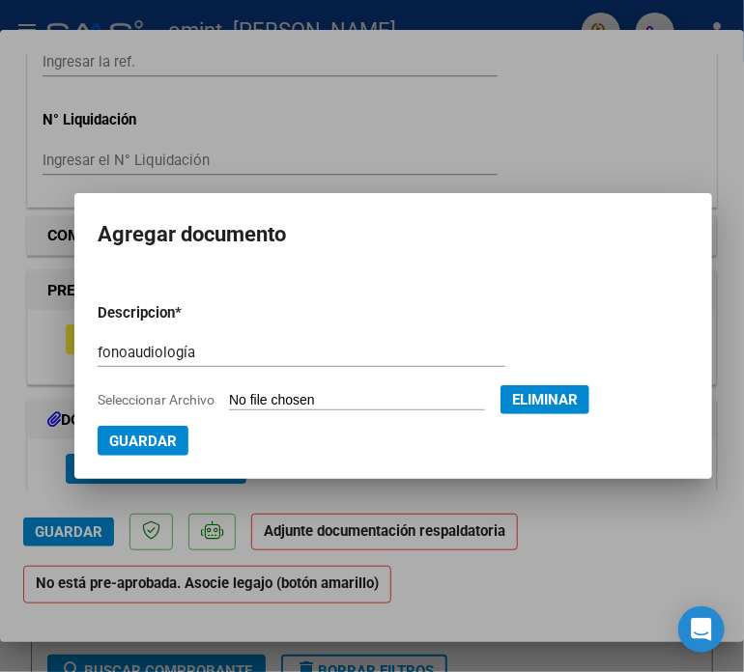
click at [147, 441] on span "Guardar" at bounding box center [143, 441] width 68 height 17
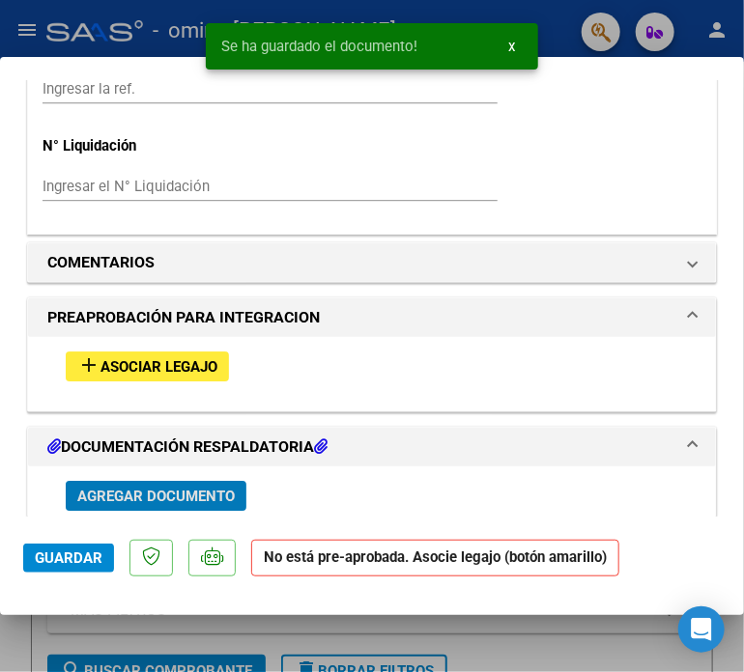
click at [127, 488] on span "Agregar Documento" at bounding box center [155, 496] width 157 height 17
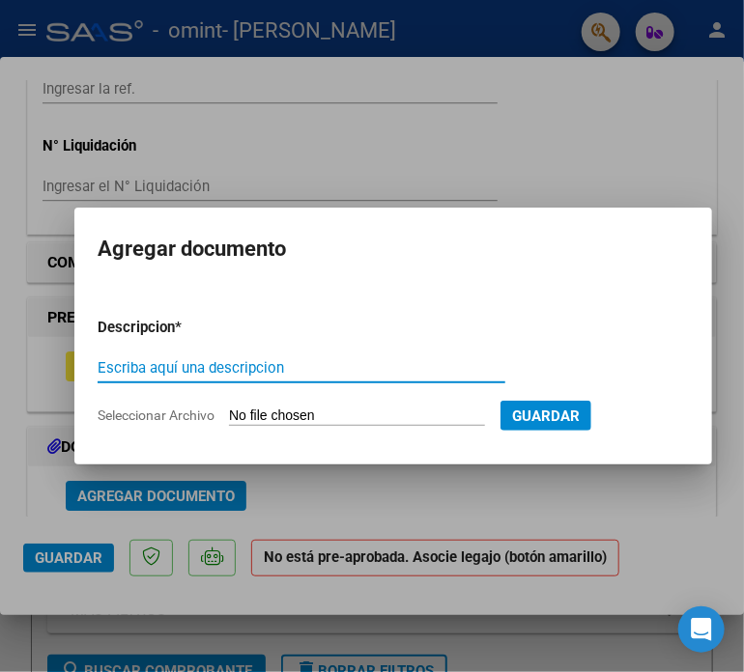
click at [129, 422] on span "Seleccionar Archivo" at bounding box center [156, 415] width 117 height 15
click at [229, 422] on input "Seleccionar Archivo" at bounding box center [357, 417] width 256 height 18
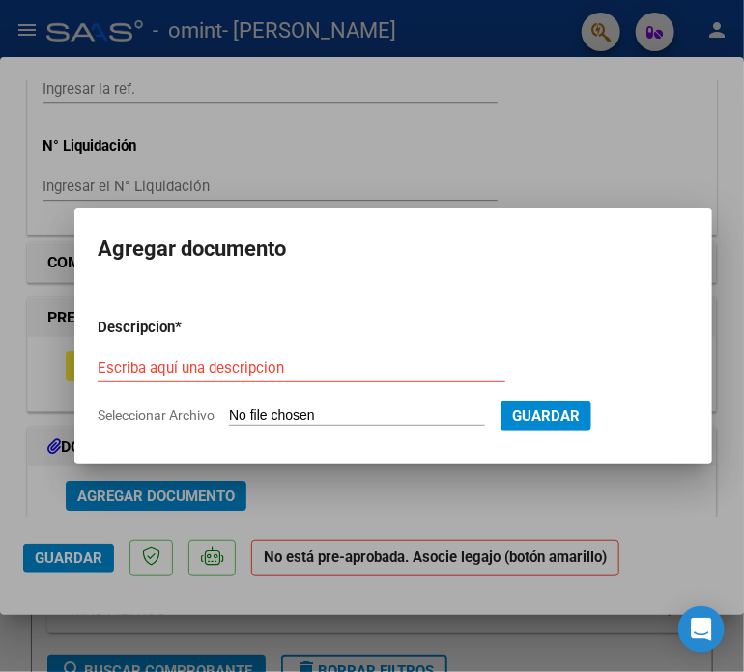
type input "C:\fakepath\Luna psicología [DATE].pdf"
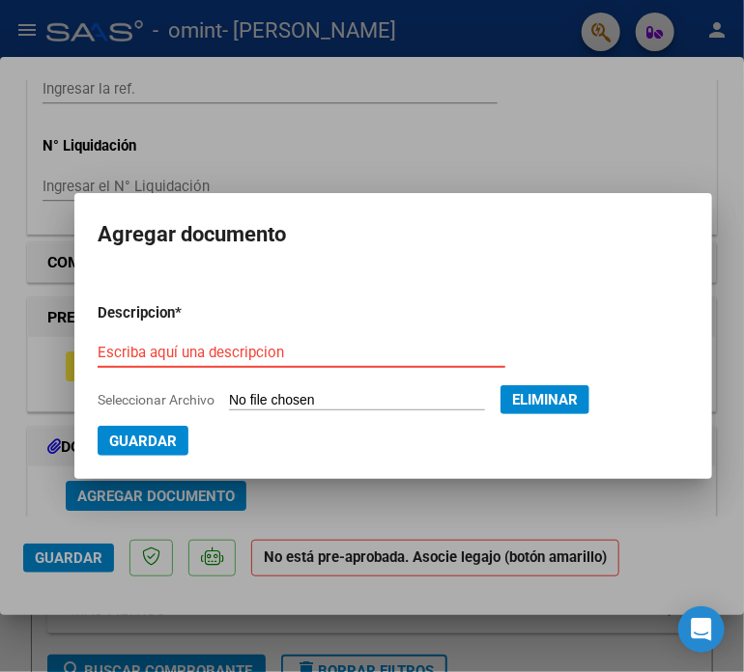
click at [114, 358] on input "Escriba aquí una descripcion" at bounding box center [302, 352] width 408 height 17
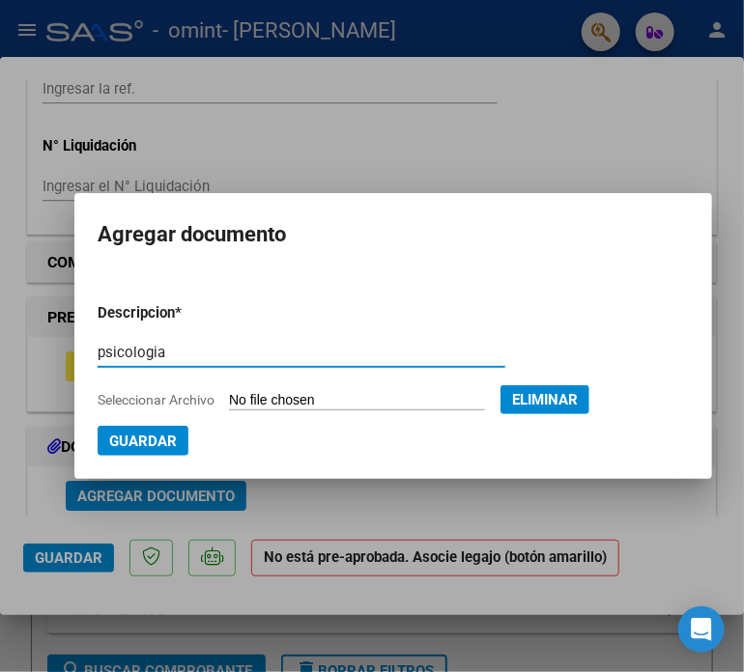
type input "psicologia"
click at [143, 435] on span "Guardar" at bounding box center [143, 441] width 68 height 17
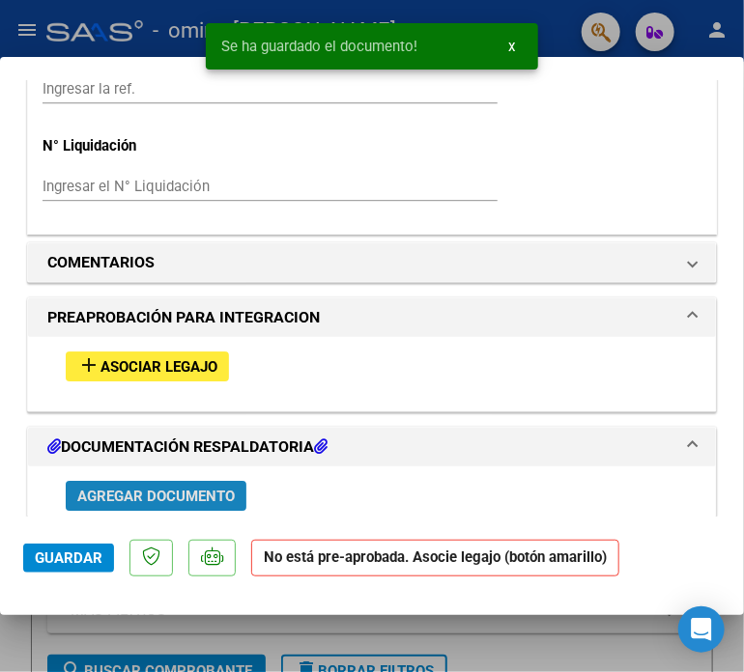
click at [153, 491] on span "Agregar Documento" at bounding box center [155, 496] width 157 height 17
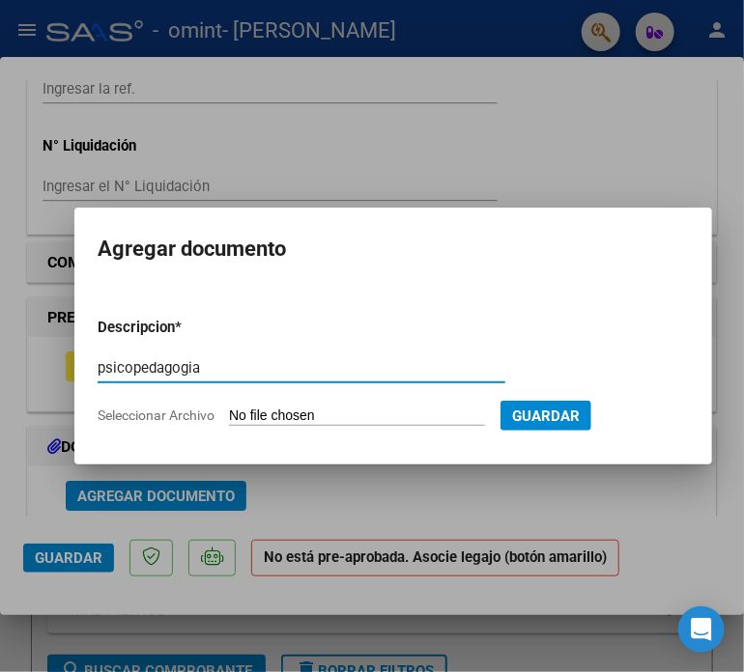
type input "psicopedagogia"
click at [184, 409] on span "Seleccionar Archivo" at bounding box center [156, 415] width 117 height 15
click at [229, 409] on input "Seleccionar Archivo" at bounding box center [357, 417] width 256 height 18
type input "C:\fakepath\Luna psicopedagogía [DATE].pdf"
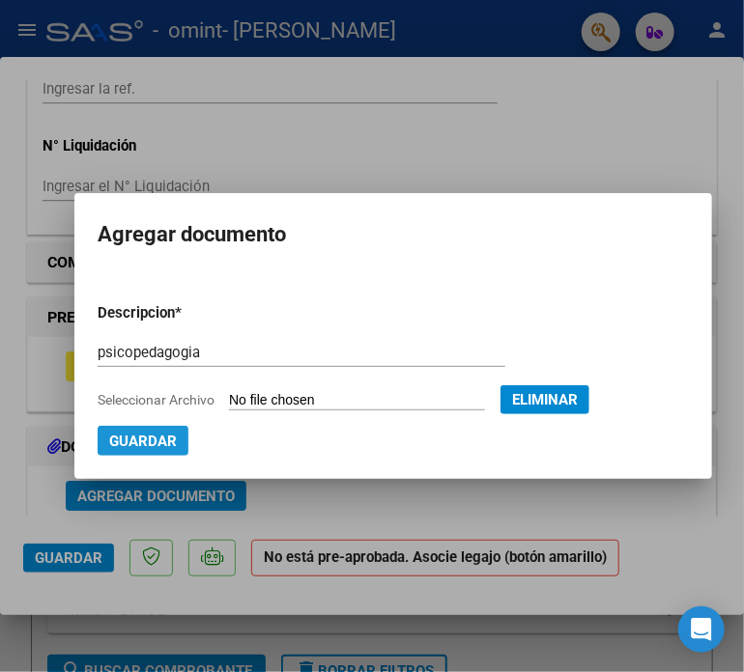
click at [158, 439] on span "Guardar" at bounding box center [143, 441] width 68 height 17
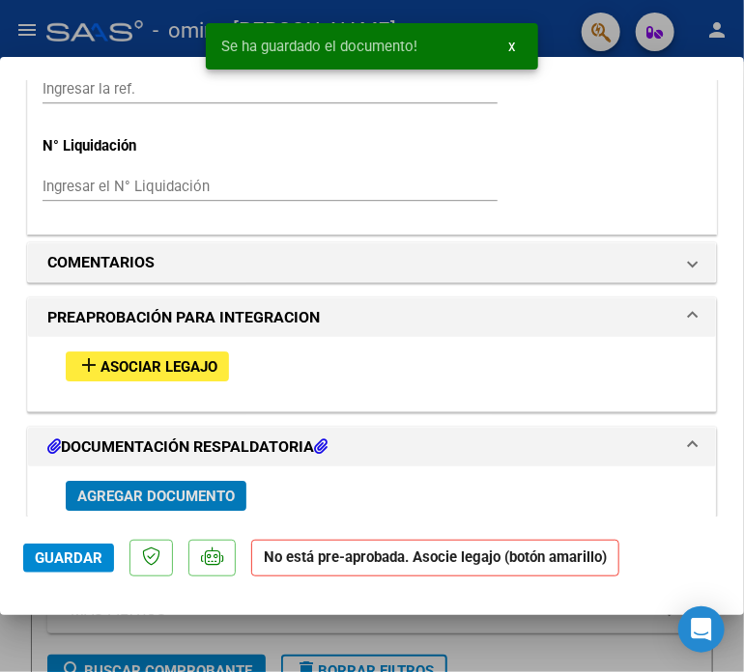
click at [143, 365] on span "Asociar Legajo" at bounding box center [158, 366] width 117 height 17
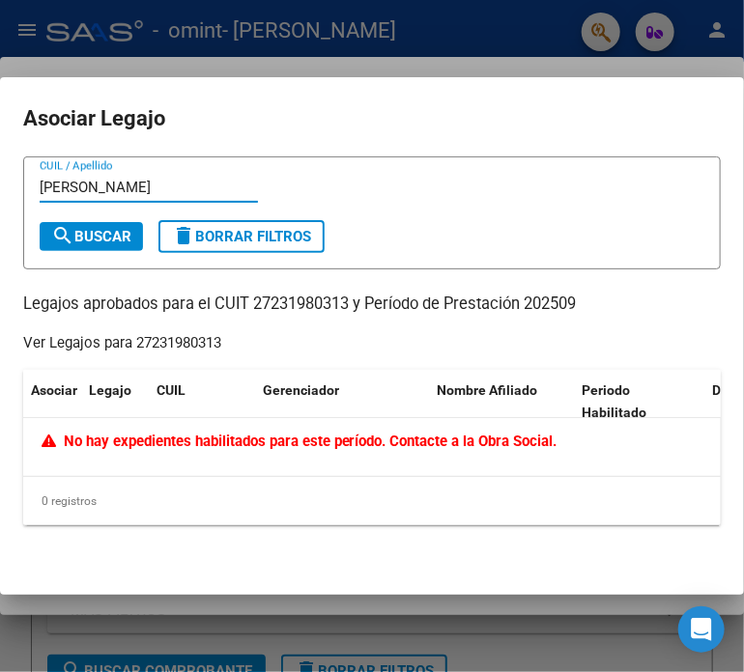
type input "[PERSON_NAME]"
click at [103, 236] on span "search Buscar" at bounding box center [91, 236] width 80 height 17
